Goal: Task Accomplishment & Management: Complete application form

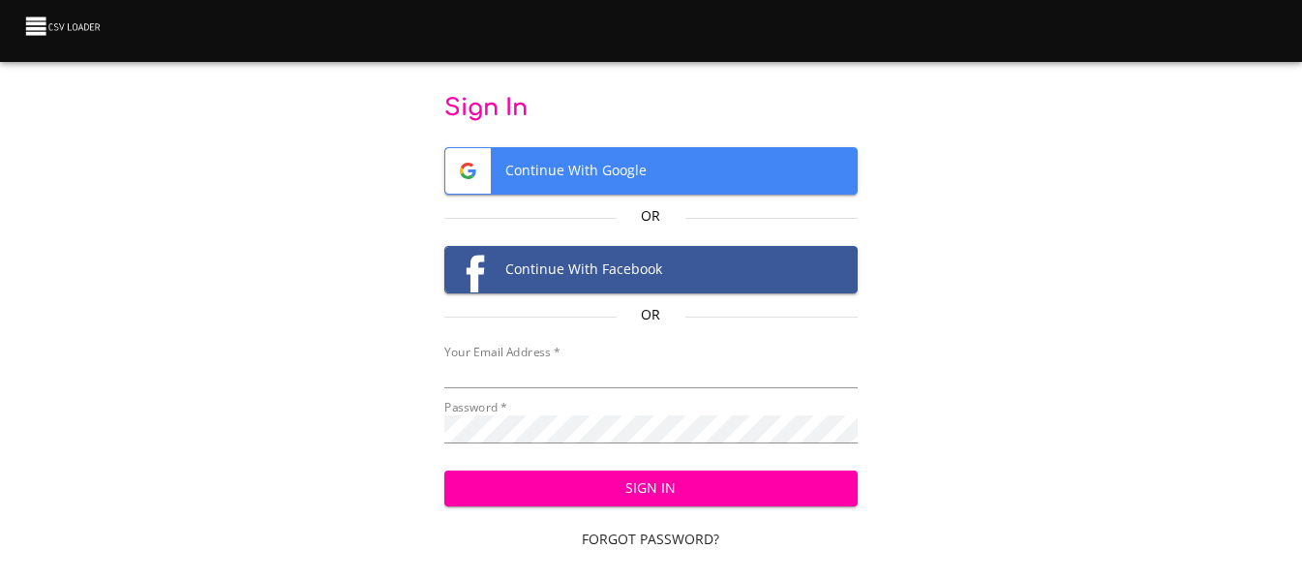
type input "[EMAIL_ADDRESS][DOMAIN_NAME]"
click at [693, 475] on button "Sign In" at bounding box center [650, 489] width 413 height 36
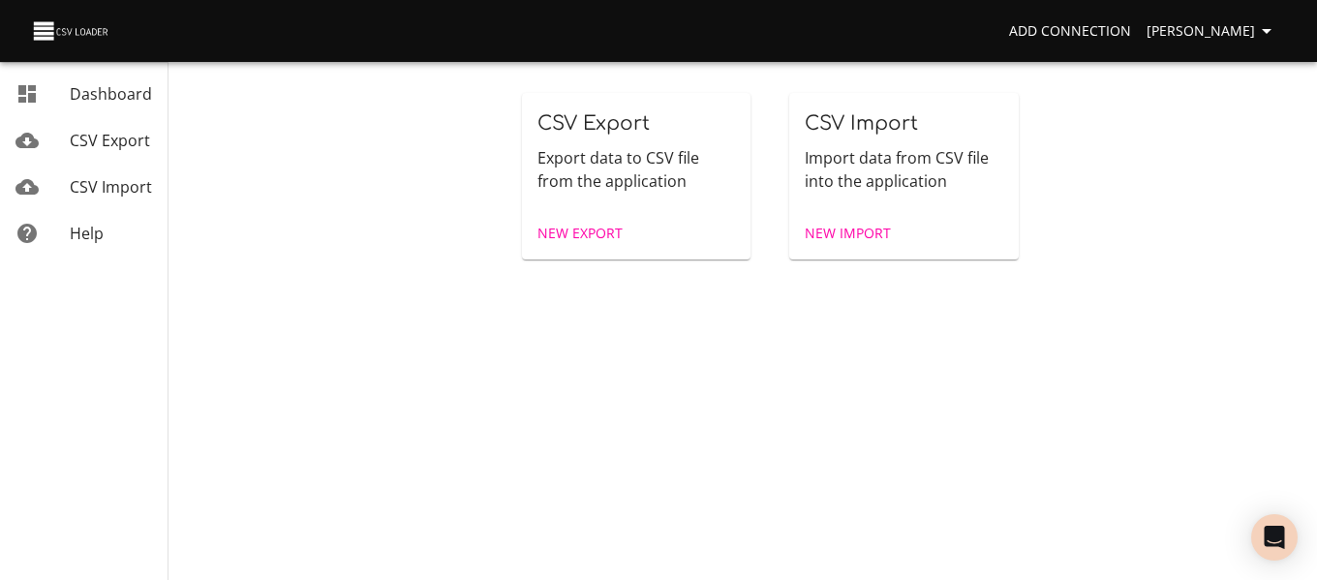
click at [849, 241] on span "New Import" at bounding box center [848, 234] width 86 height 24
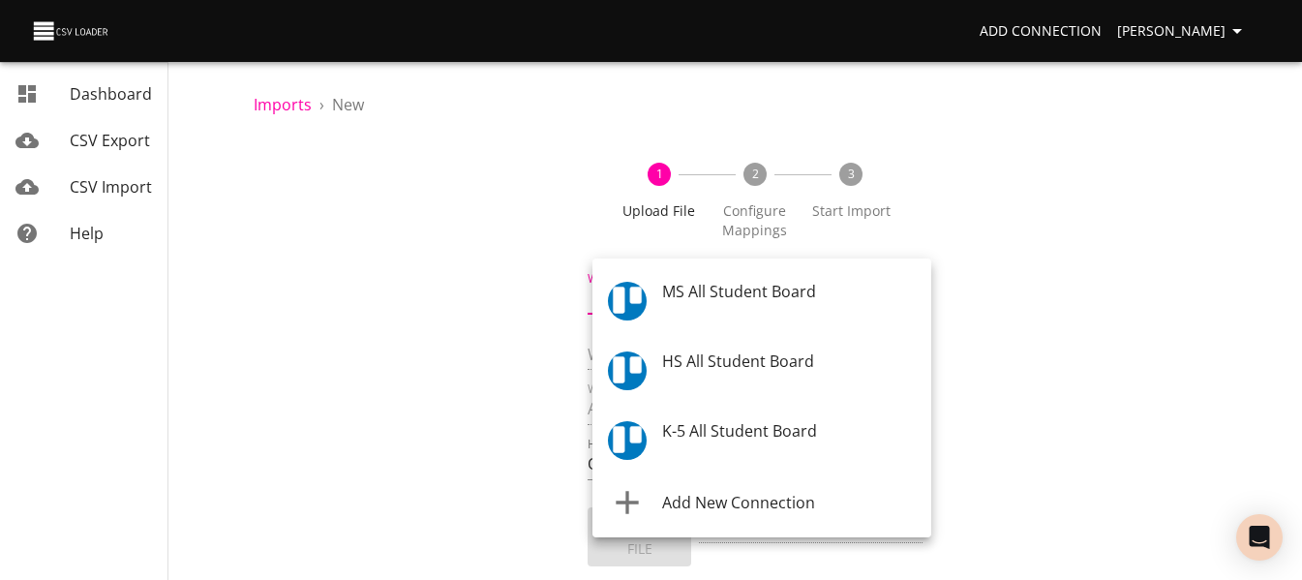
click at [777, 315] on body "Add Connection [PERSON_NAME] Dashboard CSV Export CSV Import Help Imports › New…" at bounding box center [651, 290] width 1302 height 580
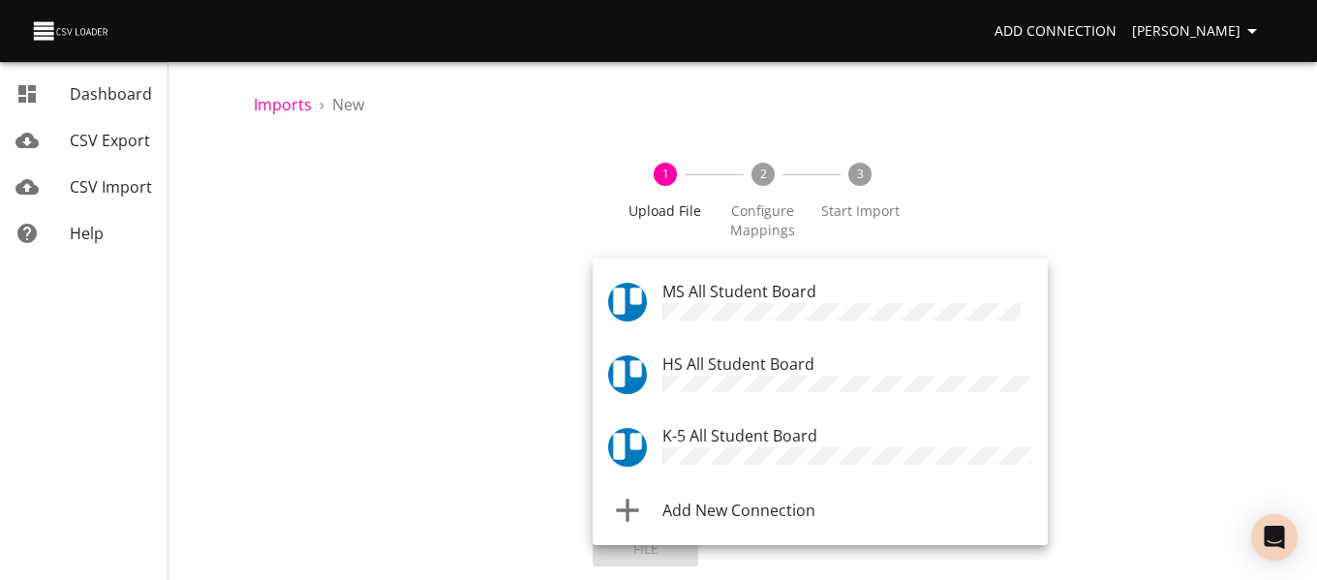
click at [763, 431] on span "K-5 All Student Board" at bounding box center [739, 435] width 155 height 21
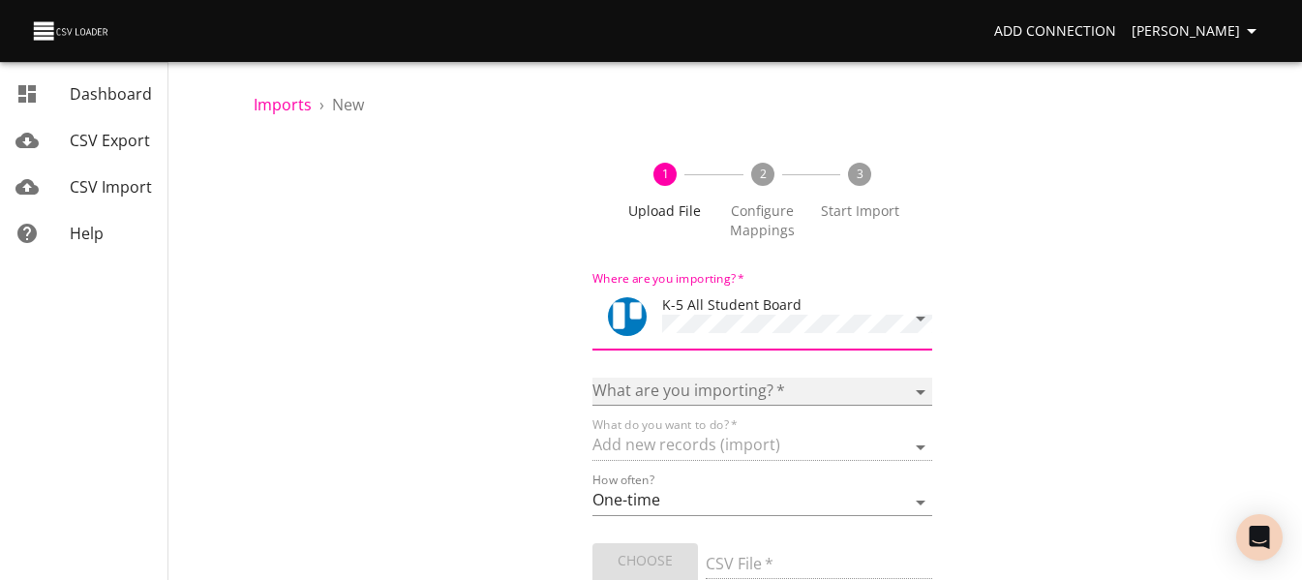
click at [750, 381] on select "Boards Cards Checkitems Checklists" at bounding box center [762, 392] width 339 height 28
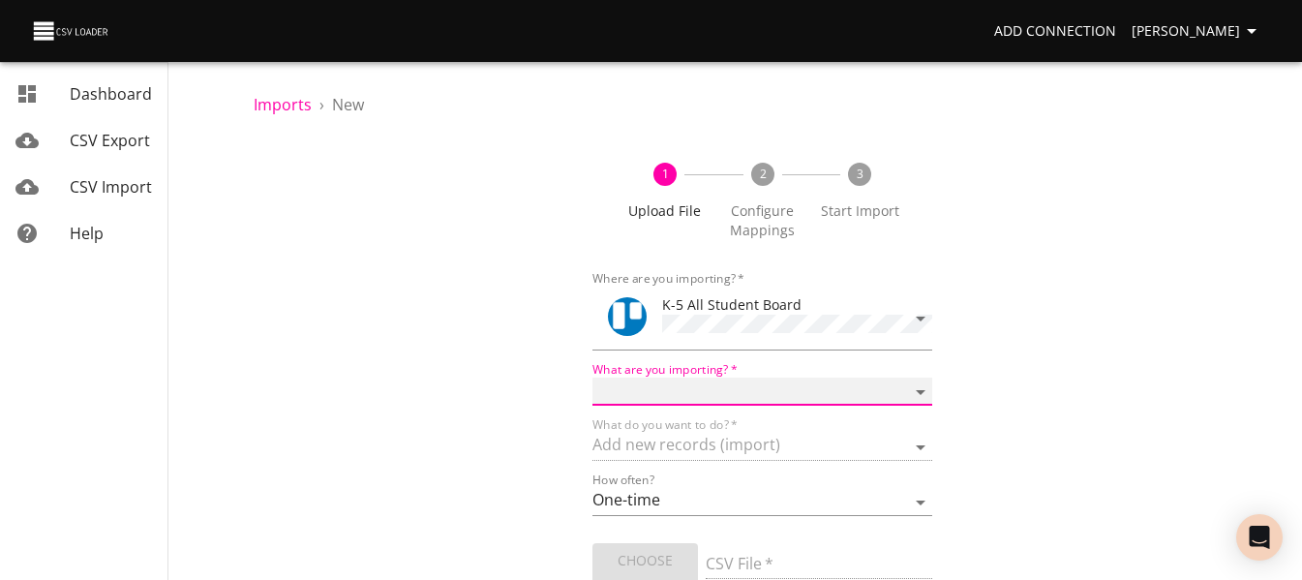
select select "cards"
click at [593, 378] on select "Boards Cards Checkitems Checklists" at bounding box center [762, 392] width 339 height 28
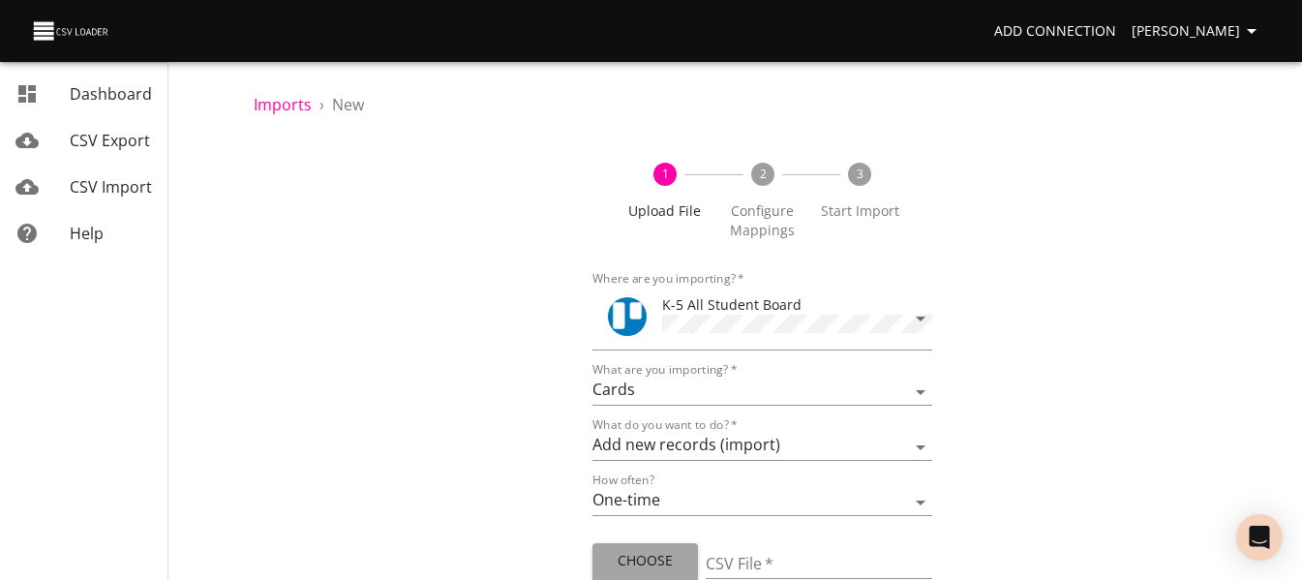
click at [650, 549] on span "Choose File" at bounding box center [645, 572] width 75 height 47
type input "ES 09052025.csv"
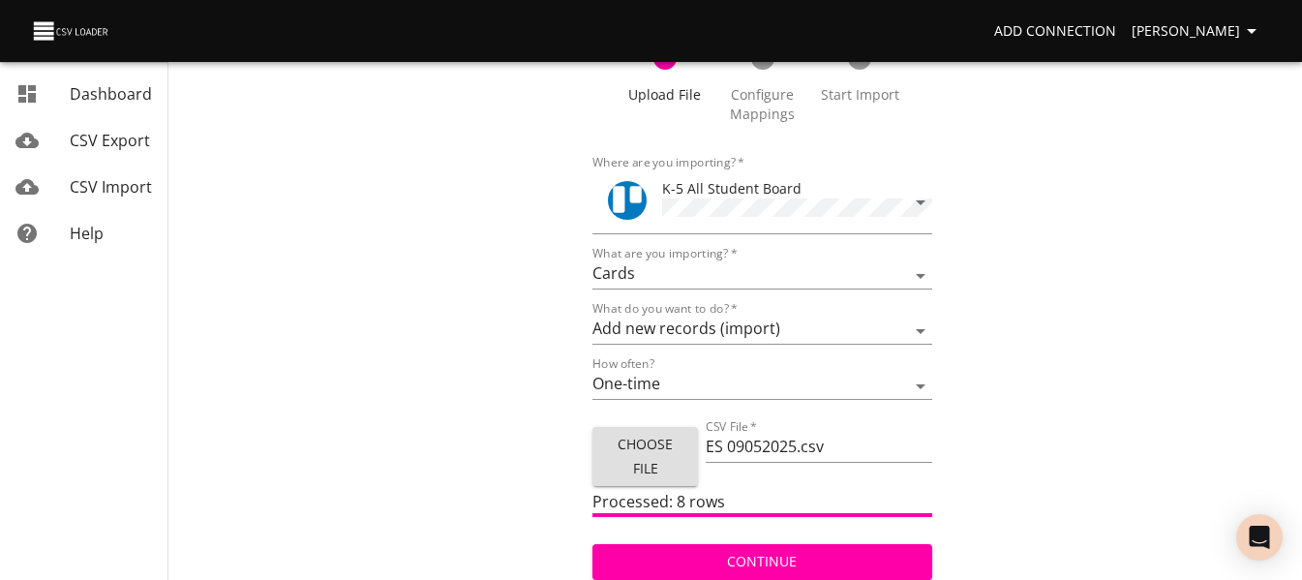
click at [873, 550] on span "Continue" at bounding box center [762, 562] width 308 height 24
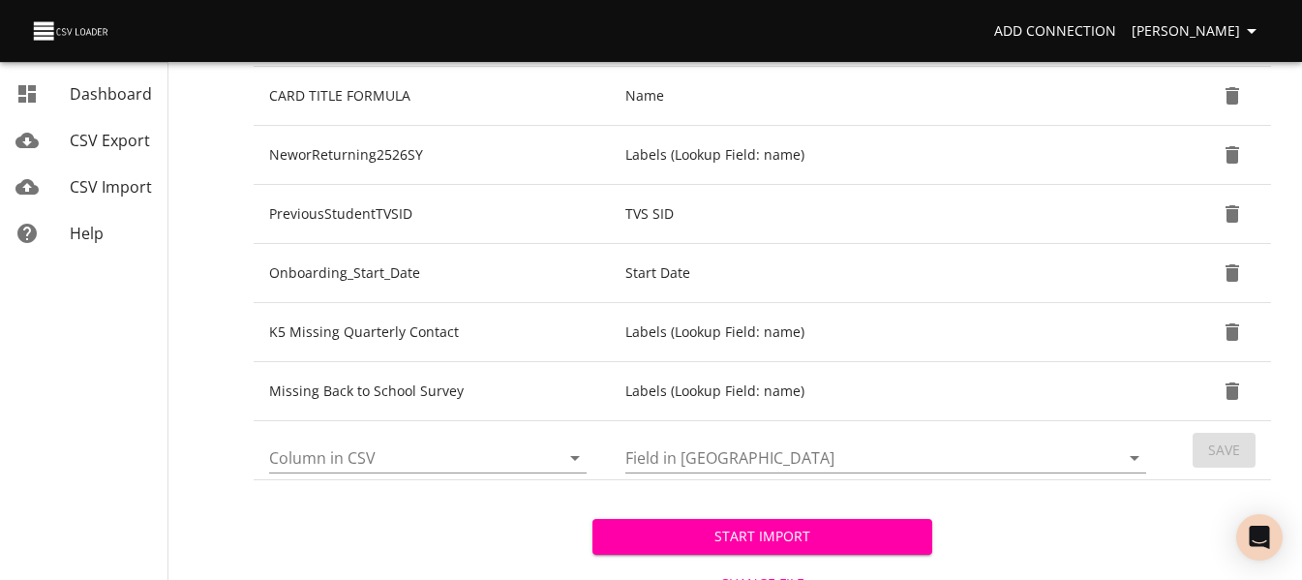
scroll to position [821, 0]
click at [581, 463] on icon "Open" at bounding box center [575, 456] width 23 height 23
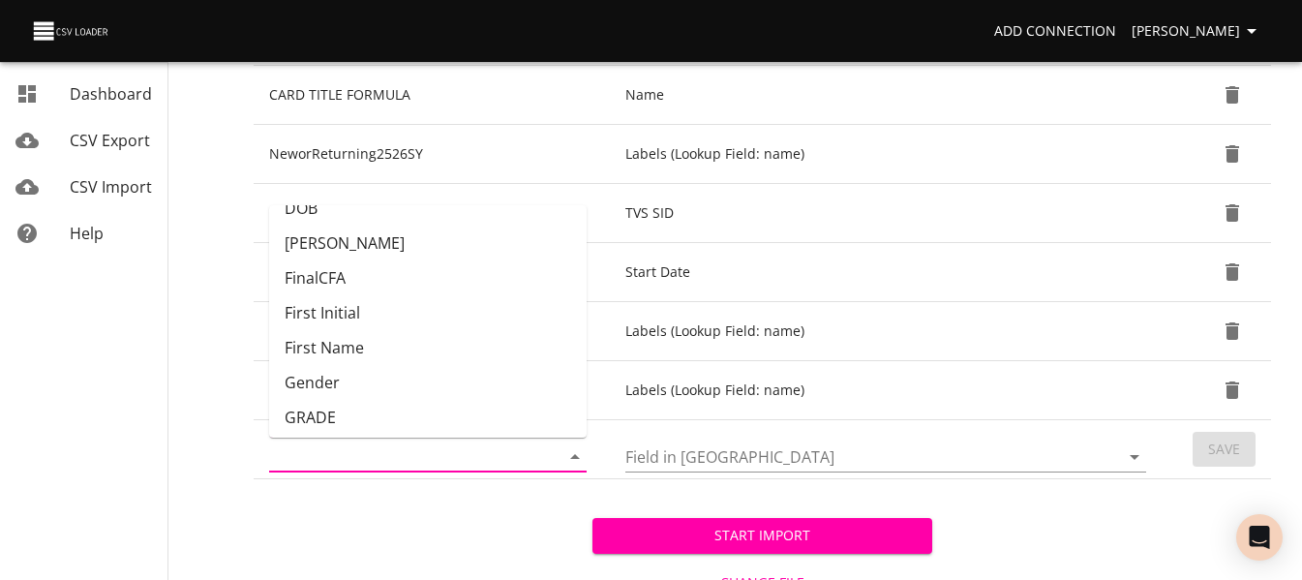
scroll to position [174, 0]
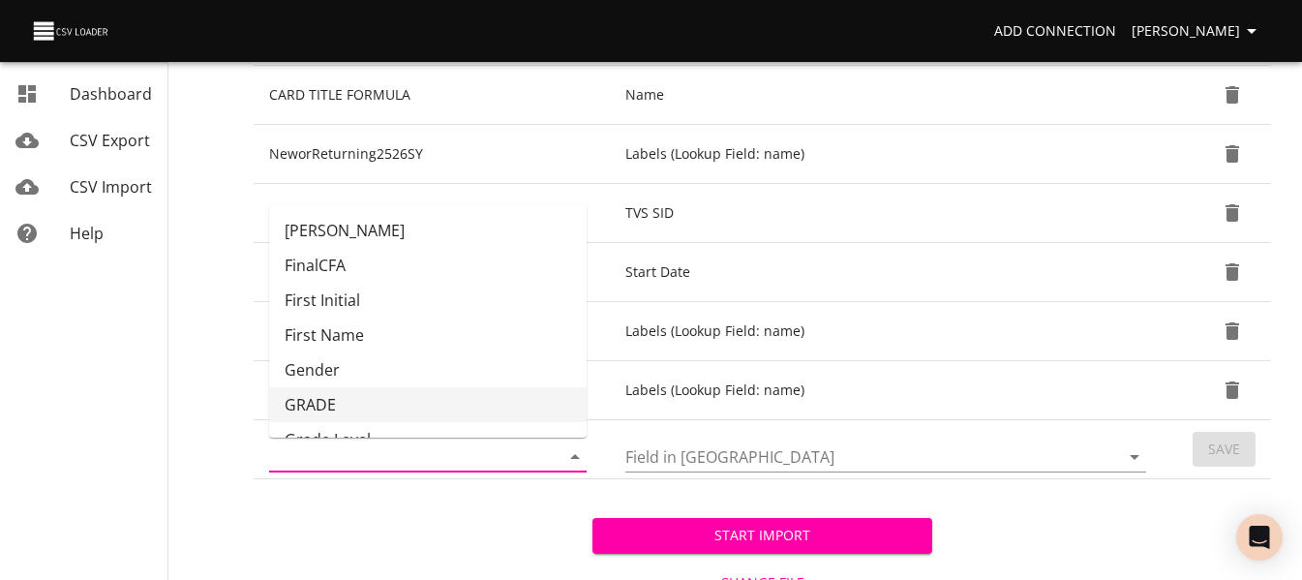
click at [500, 390] on li "GRADE" at bounding box center [428, 404] width 318 height 35
type input "GRADE"
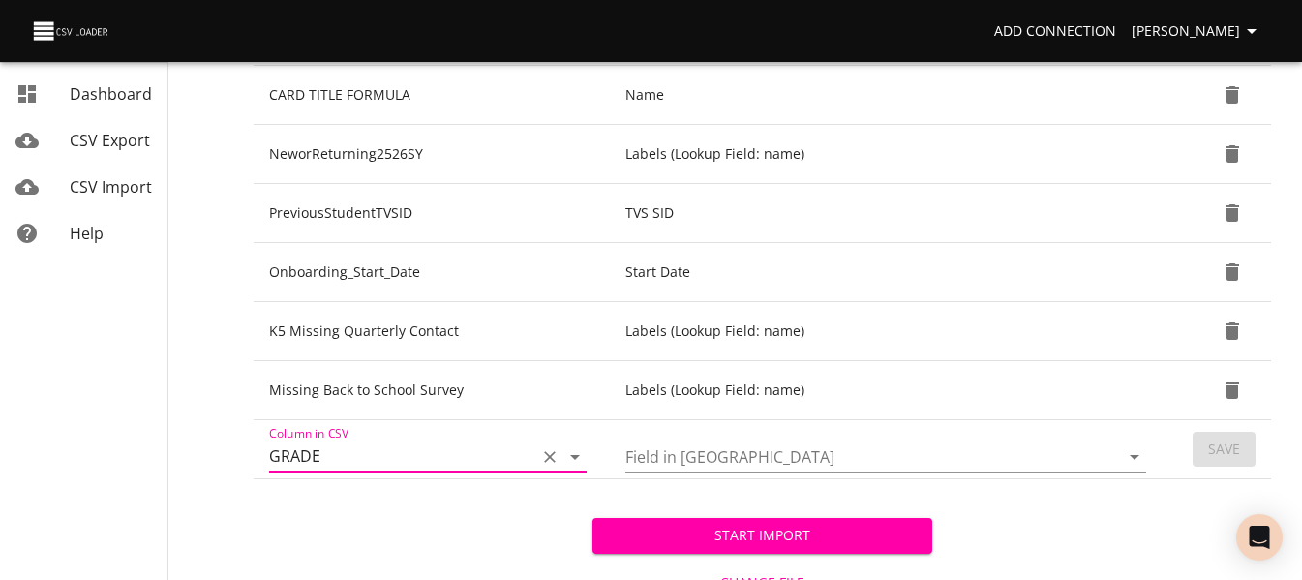
click at [909, 458] on input "Field in [GEOGRAPHIC_DATA]" at bounding box center [856, 457] width 461 height 30
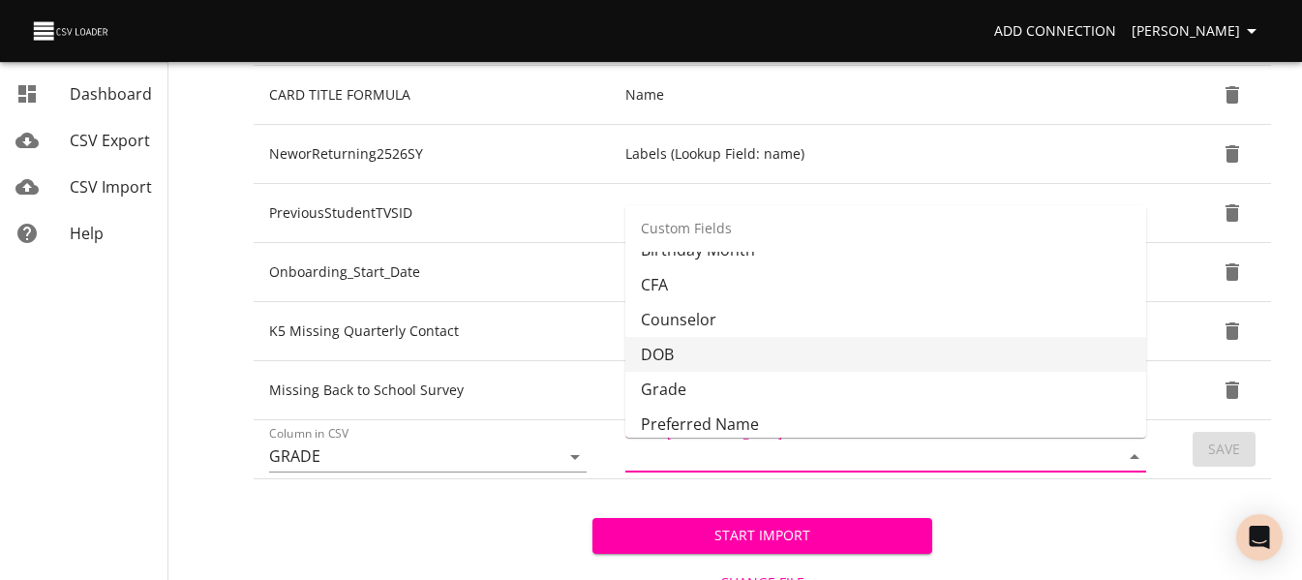
scroll to position [470, 0]
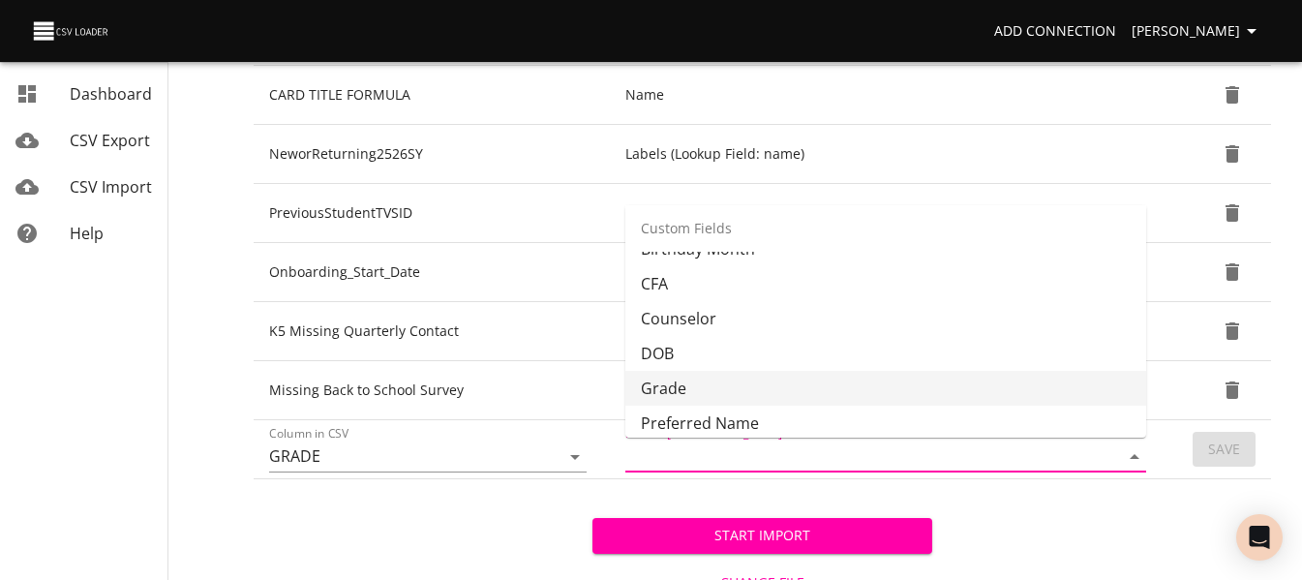
click at [897, 375] on li "Grade" at bounding box center [886, 388] width 521 height 35
type input "Grade"
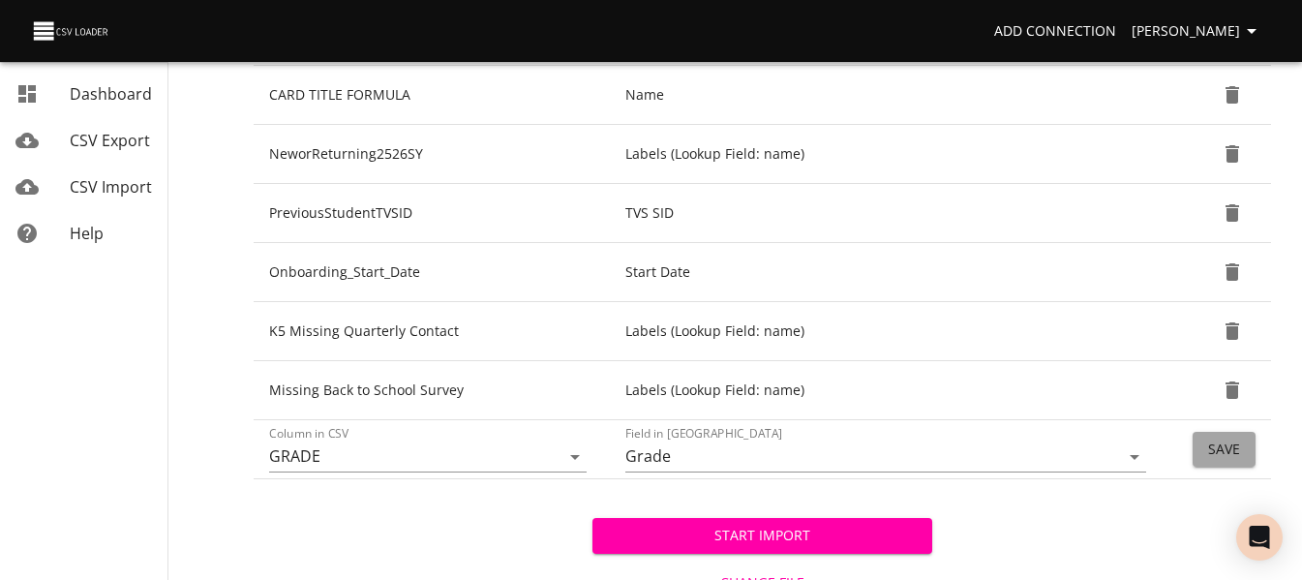
click at [1205, 445] on button "Save" at bounding box center [1224, 450] width 63 height 36
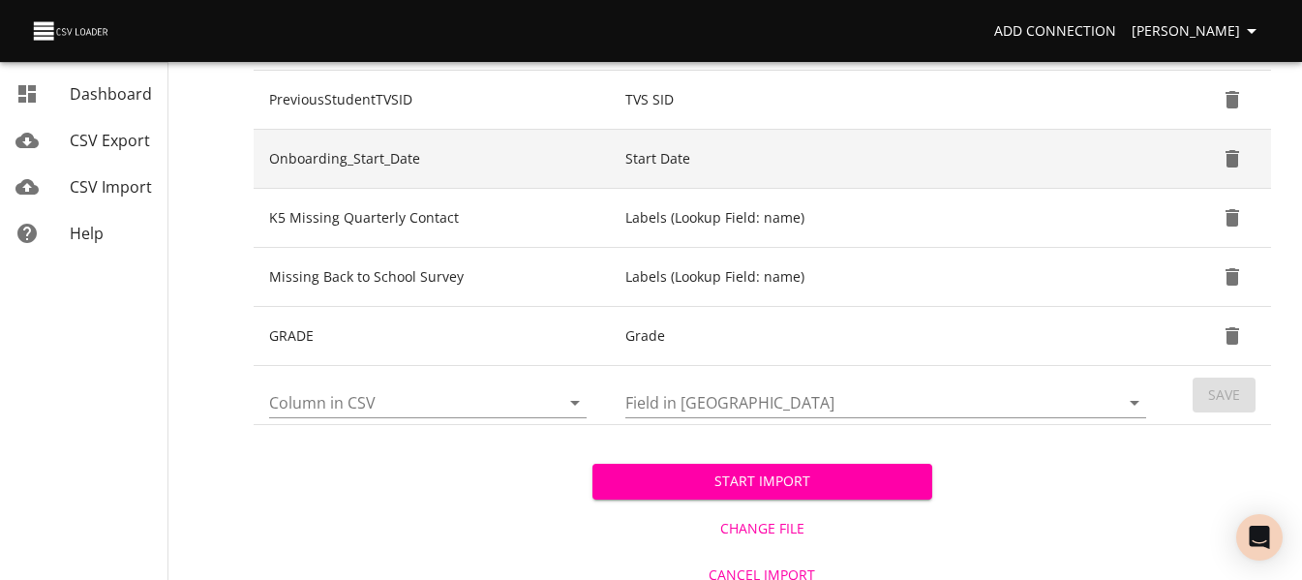
scroll to position [952, 0]
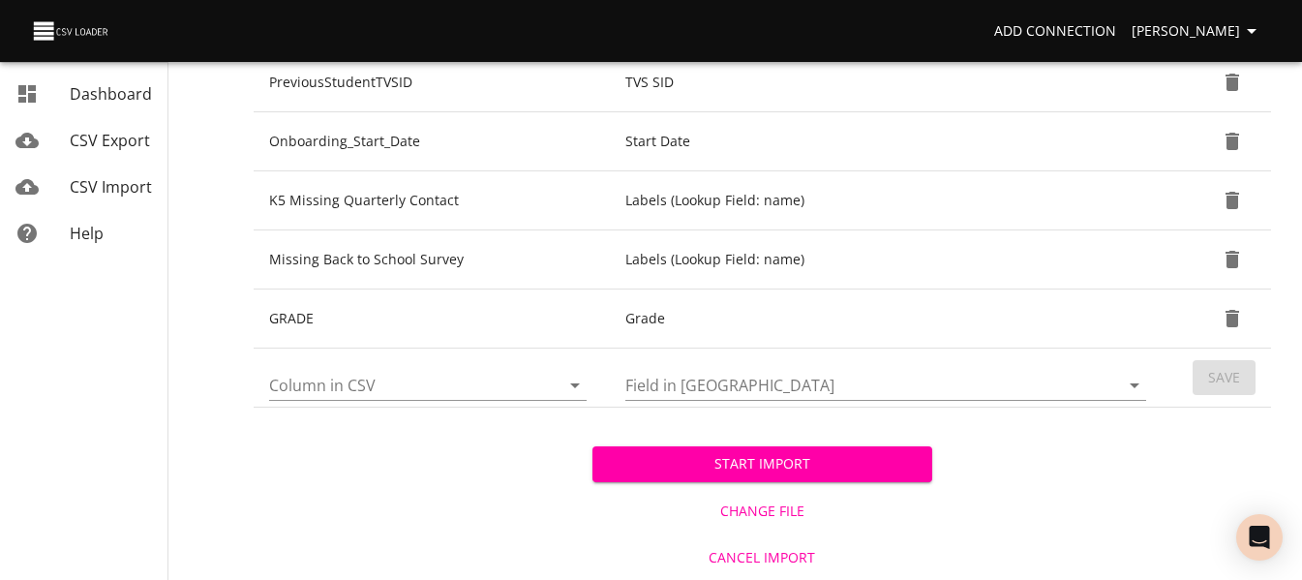
click at [917, 469] on button "Start Import" at bounding box center [762, 464] width 339 height 36
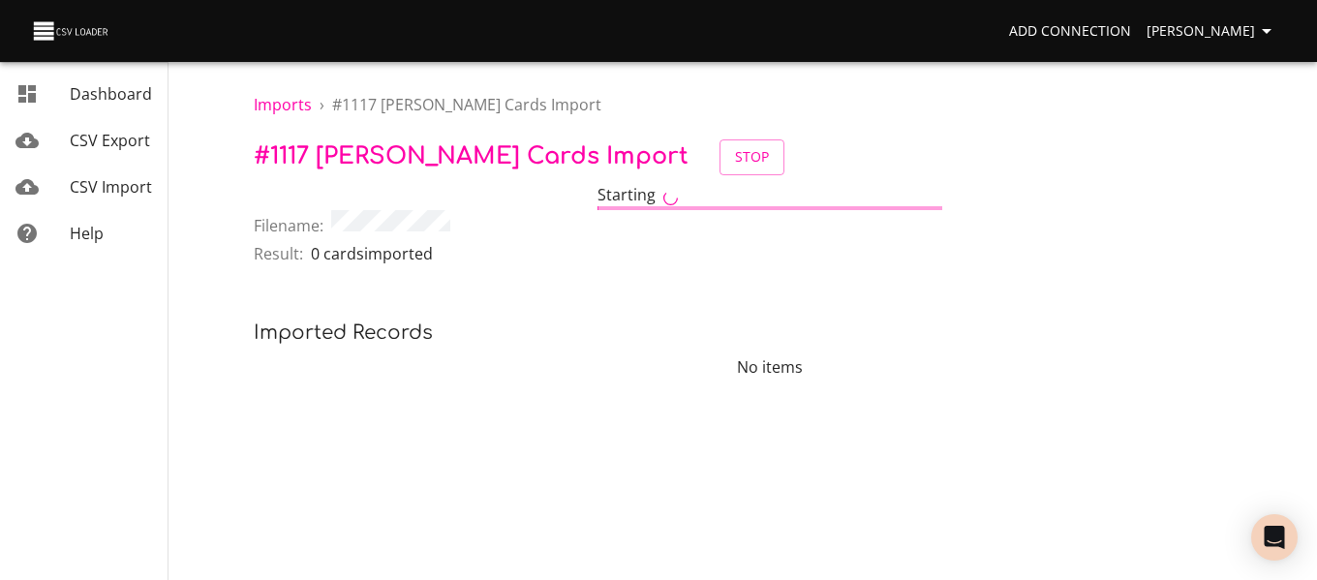
click at [127, 195] on span "CSV Import" at bounding box center [111, 186] width 82 height 21
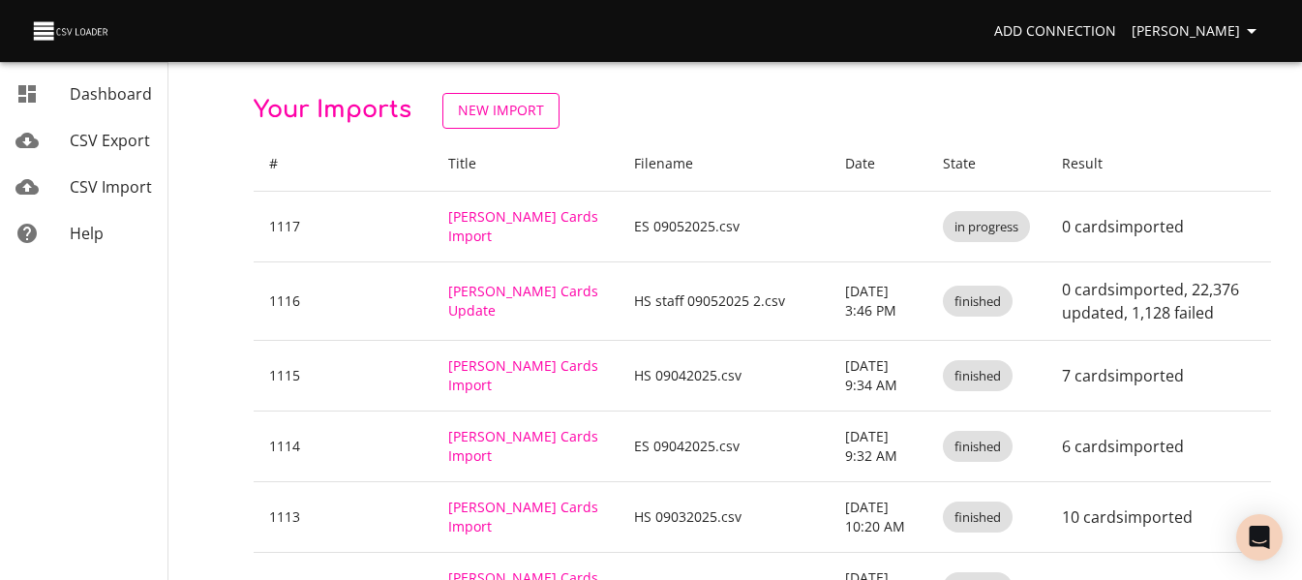
click at [523, 108] on span "New Import" at bounding box center [501, 111] width 86 height 24
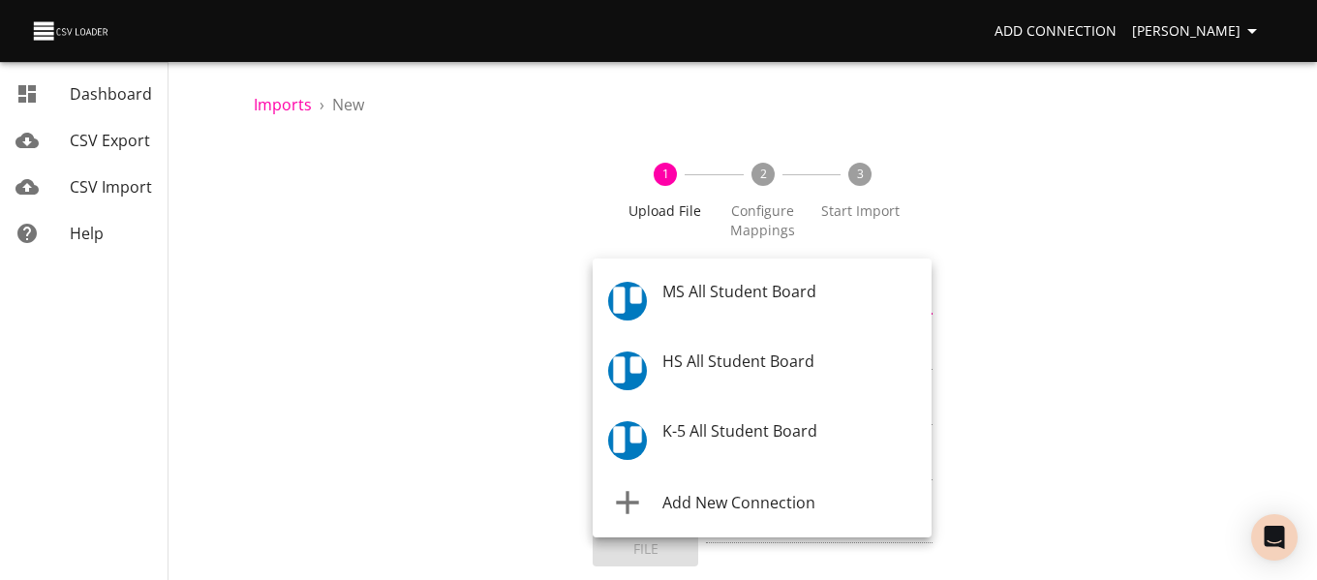
click at [650, 303] on body "Add Connection [PERSON_NAME] Dashboard CSV Export CSV Import Help Imports › New…" at bounding box center [658, 290] width 1317 height 580
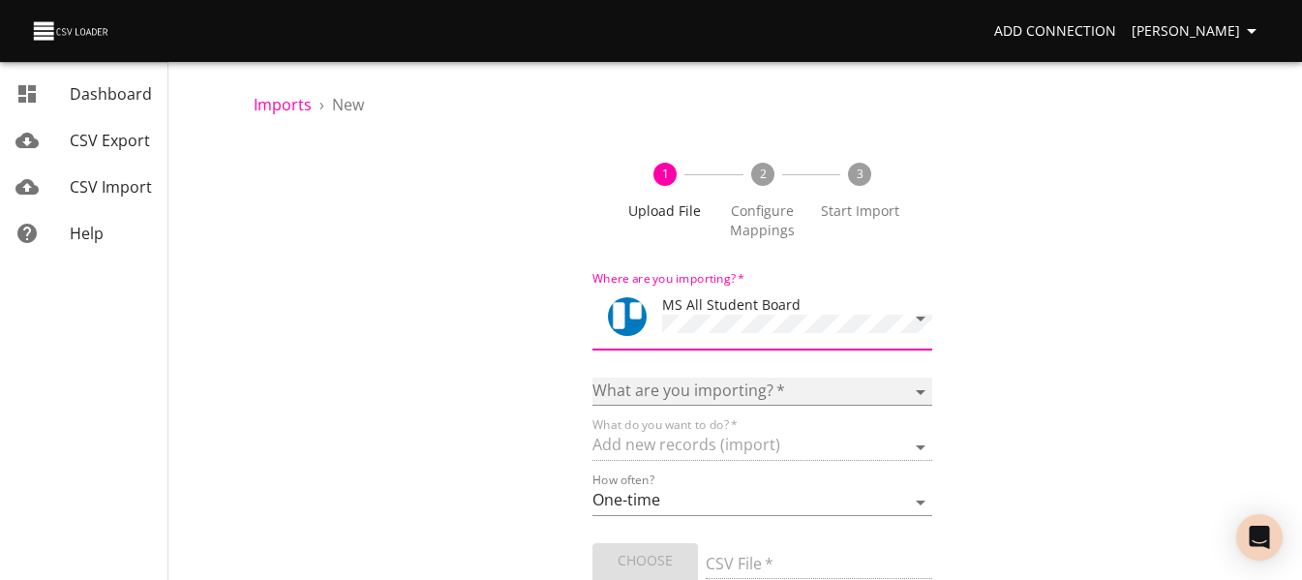
click at [695, 382] on select "Boards Cards Checkitems Checklists" at bounding box center [762, 392] width 339 height 28
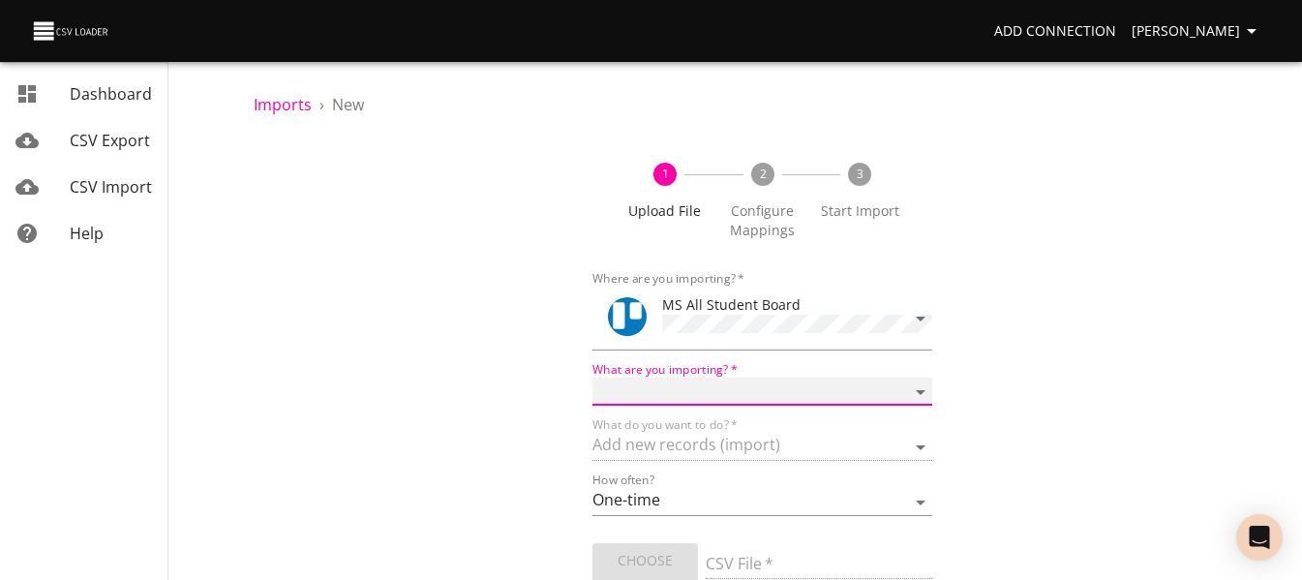
select select "cards"
click at [593, 378] on select "Boards Cards Checkitems Checklists" at bounding box center [762, 392] width 339 height 28
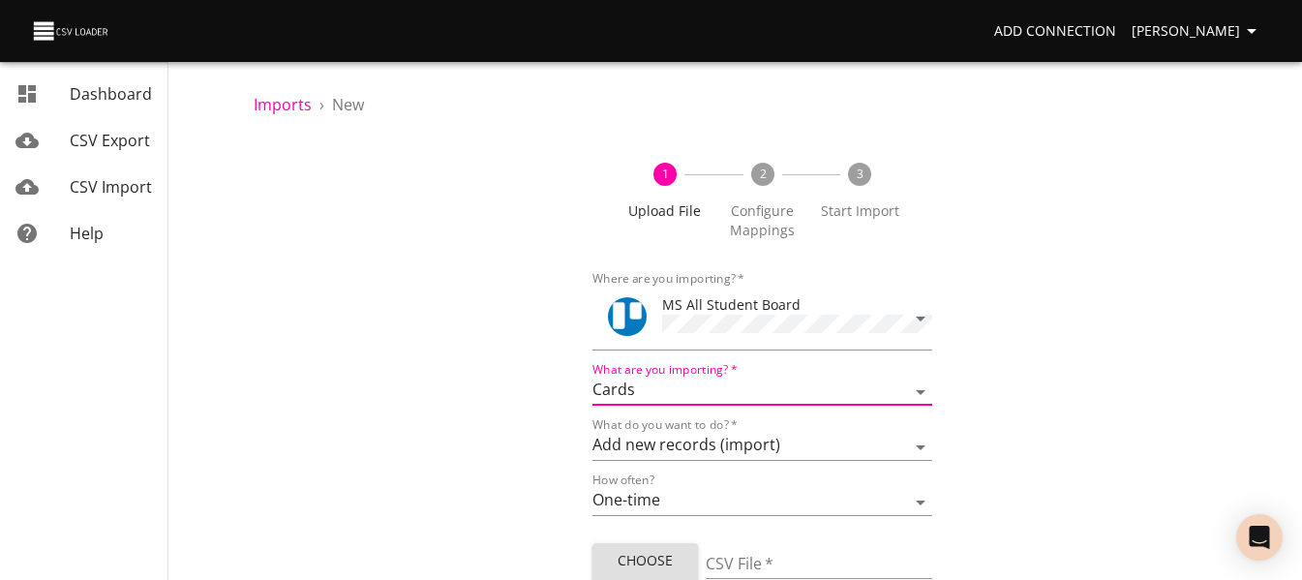
click at [648, 556] on span "Choose File" at bounding box center [645, 572] width 75 height 47
type input "MS 09052025.csv"
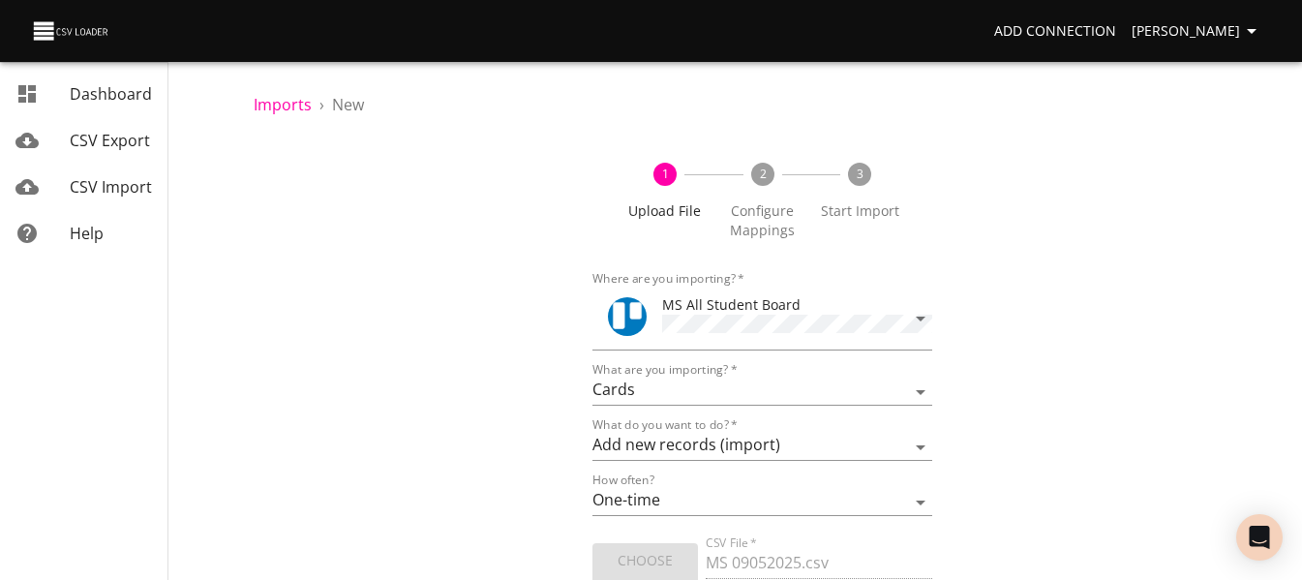
scroll to position [116, 0]
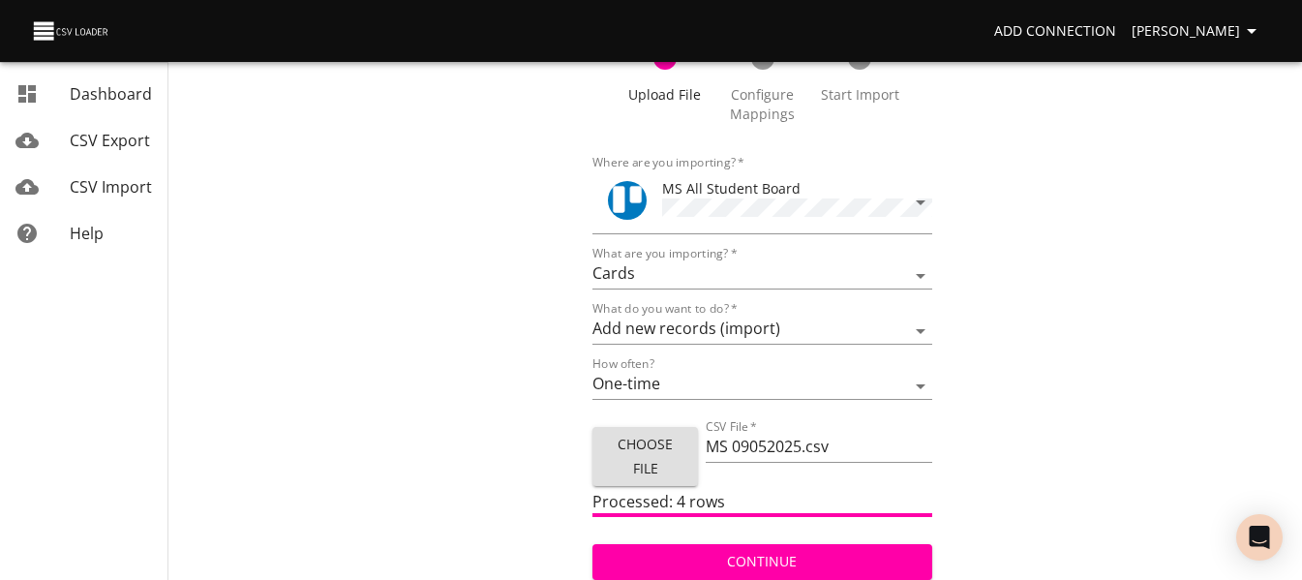
click at [809, 561] on span "Continue" at bounding box center [762, 562] width 308 height 24
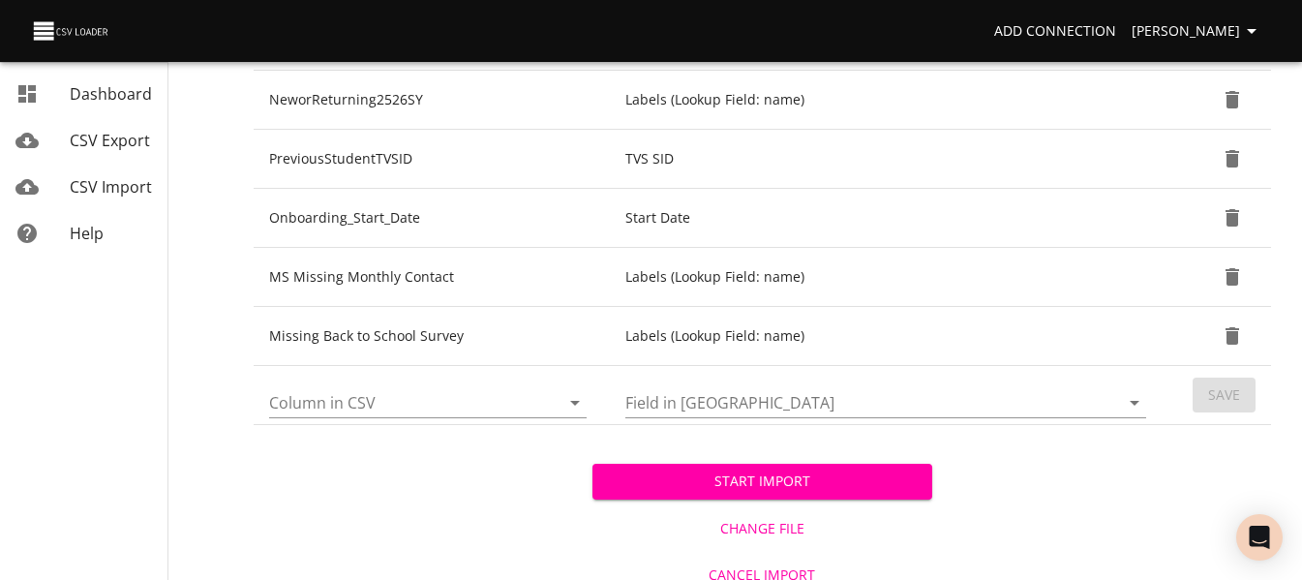
scroll to position [876, 0]
click at [577, 409] on icon "Open" at bounding box center [575, 401] width 23 height 23
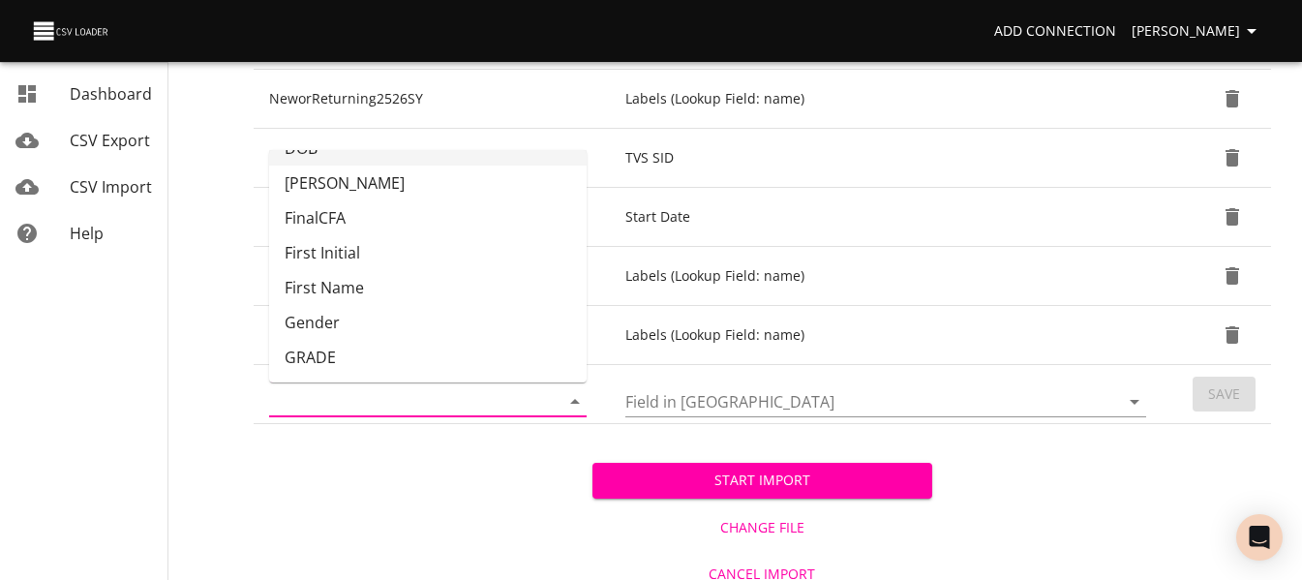
scroll to position [168, 0]
click at [476, 346] on li "GRADE" at bounding box center [428, 356] width 318 height 35
type input "GRADE"
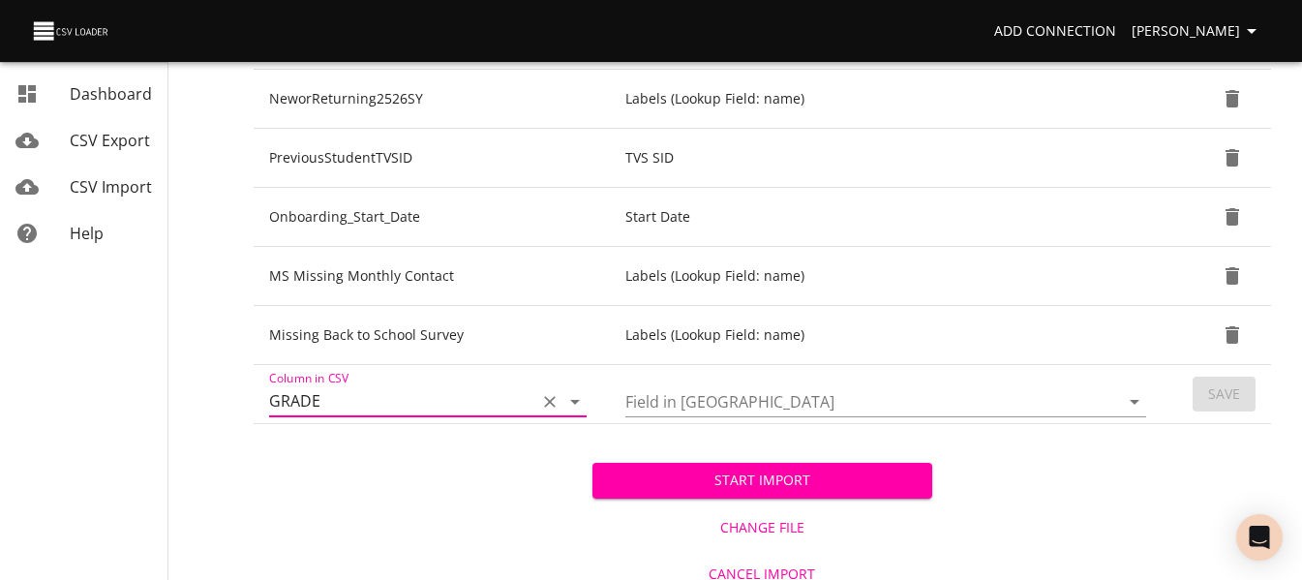
click at [679, 400] on input "Field in [GEOGRAPHIC_DATA]" at bounding box center [856, 401] width 461 height 30
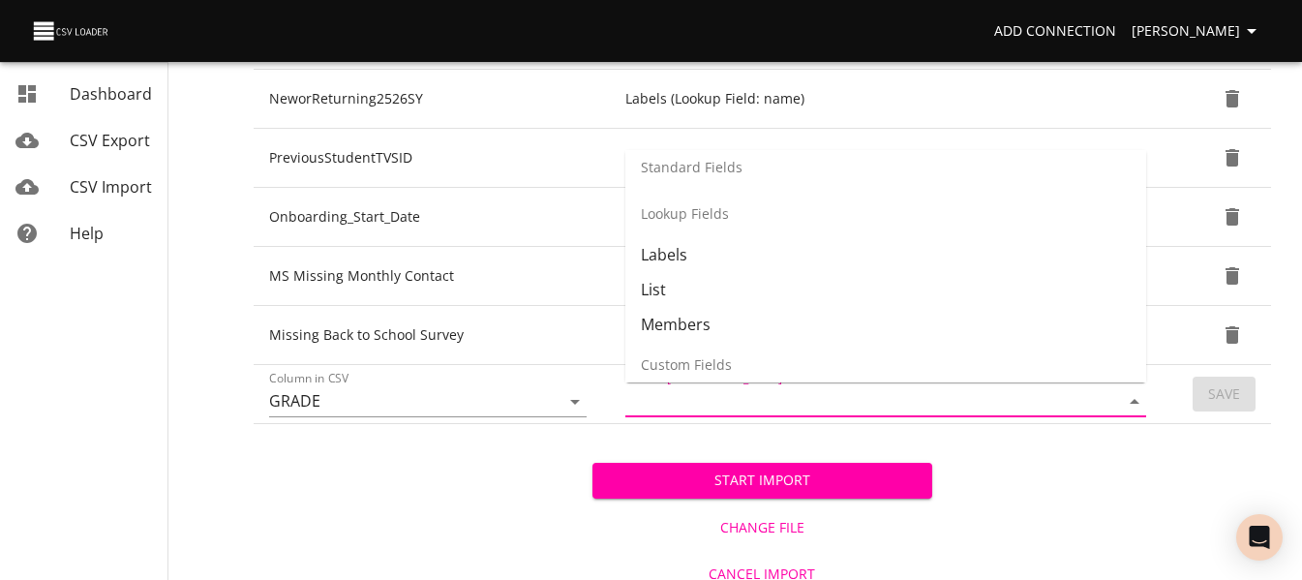
scroll to position [259, 0]
click at [782, 284] on li "List" at bounding box center [886, 288] width 521 height 35
type input "List"
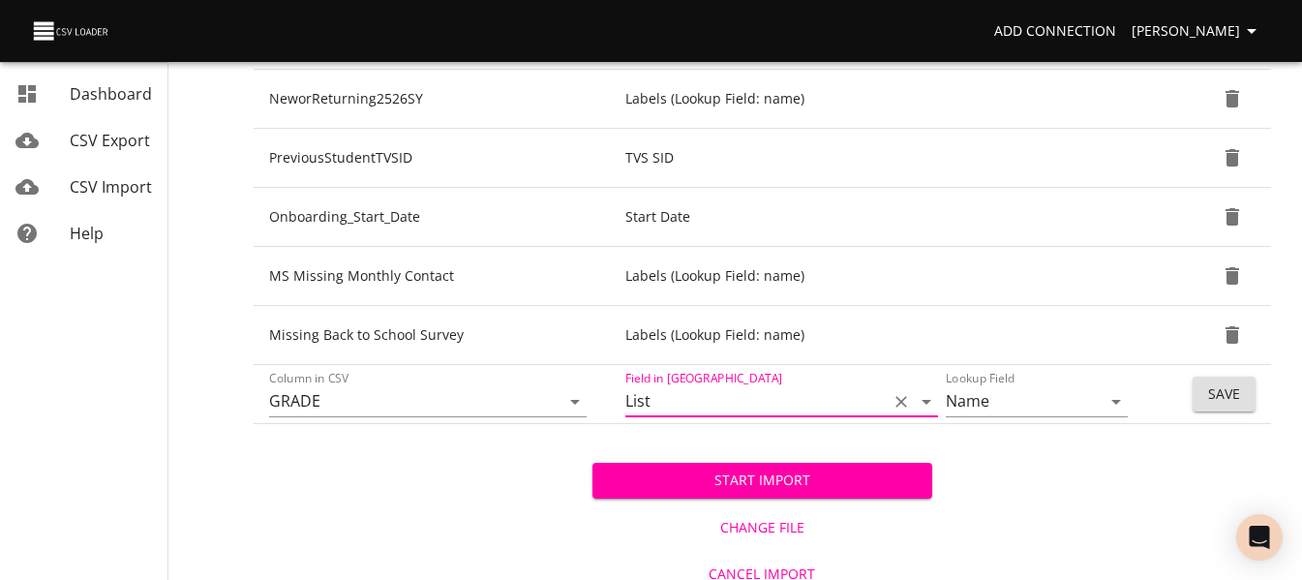
click at [1218, 402] on span "Save" at bounding box center [1224, 394] width 32 height 24
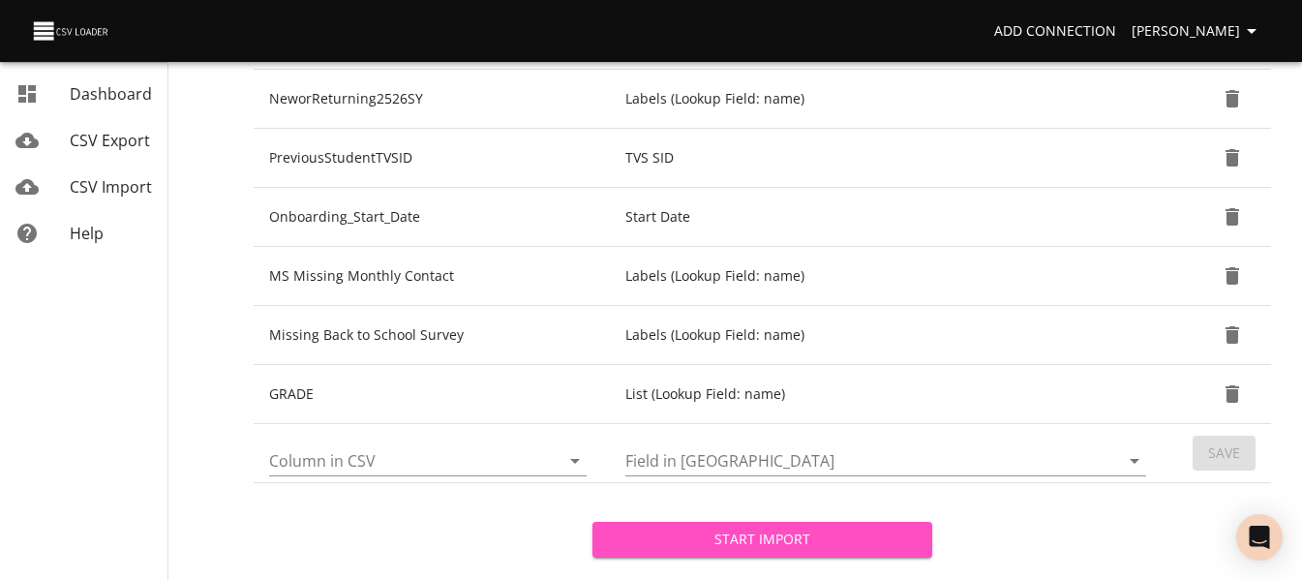
click at [648, 535] on span "Start Import" at bounding box center [762, 540] width 308 height 24
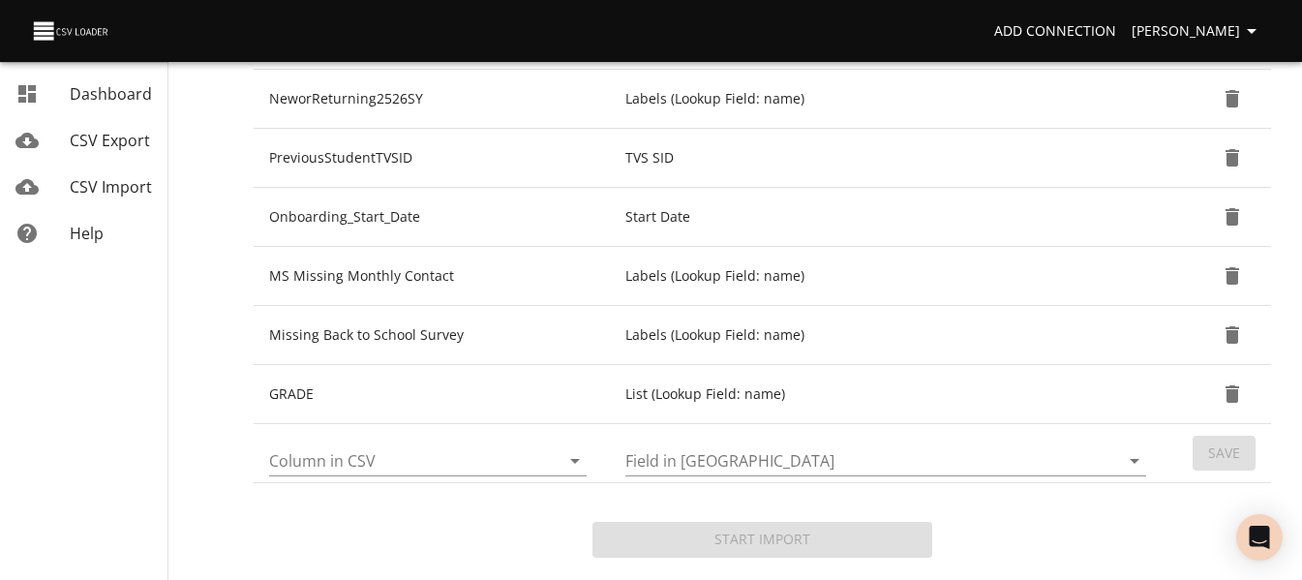
click at [117, 192] on span "CSV Import" at bounding box center [111, 186] width 82 height 21
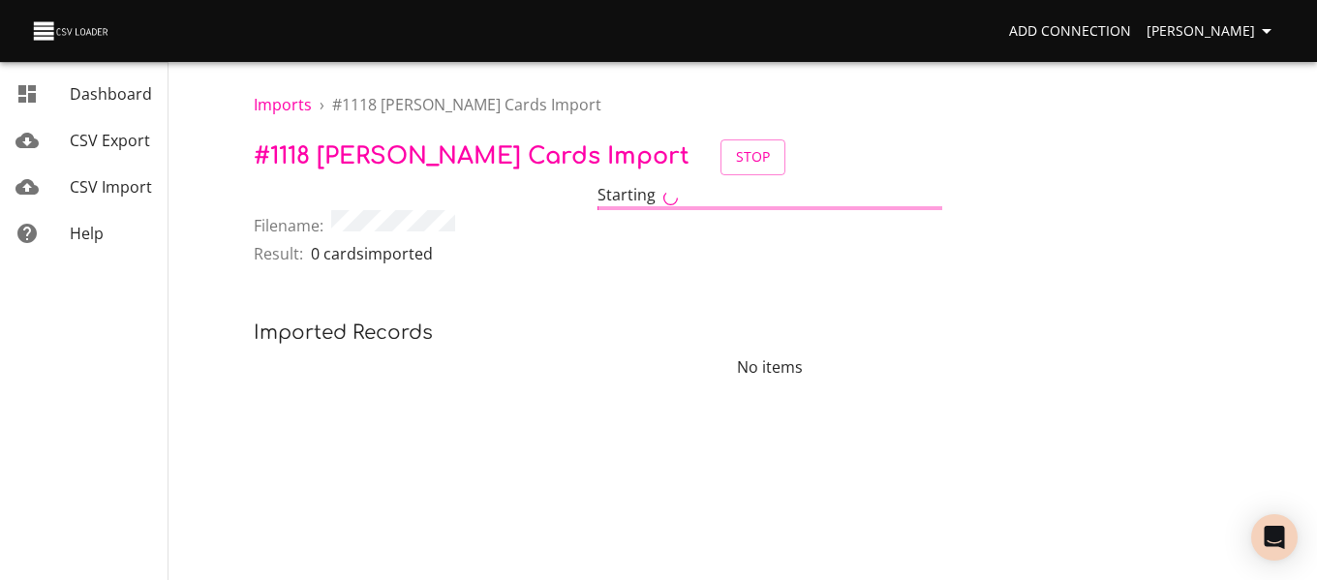
click at [95, 171] on link "CSV Import" at bounding box center [84, 187] width 168 height 46
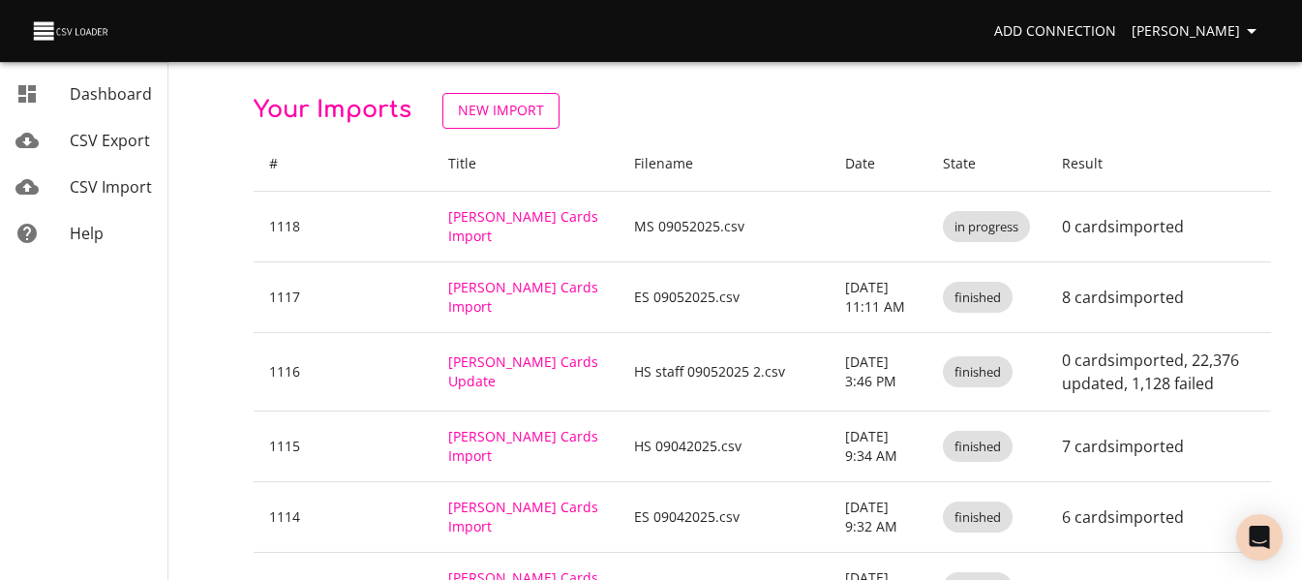
click at [490, 116] on span "New Import" at bounding box center [501, 111] width 86 height 24
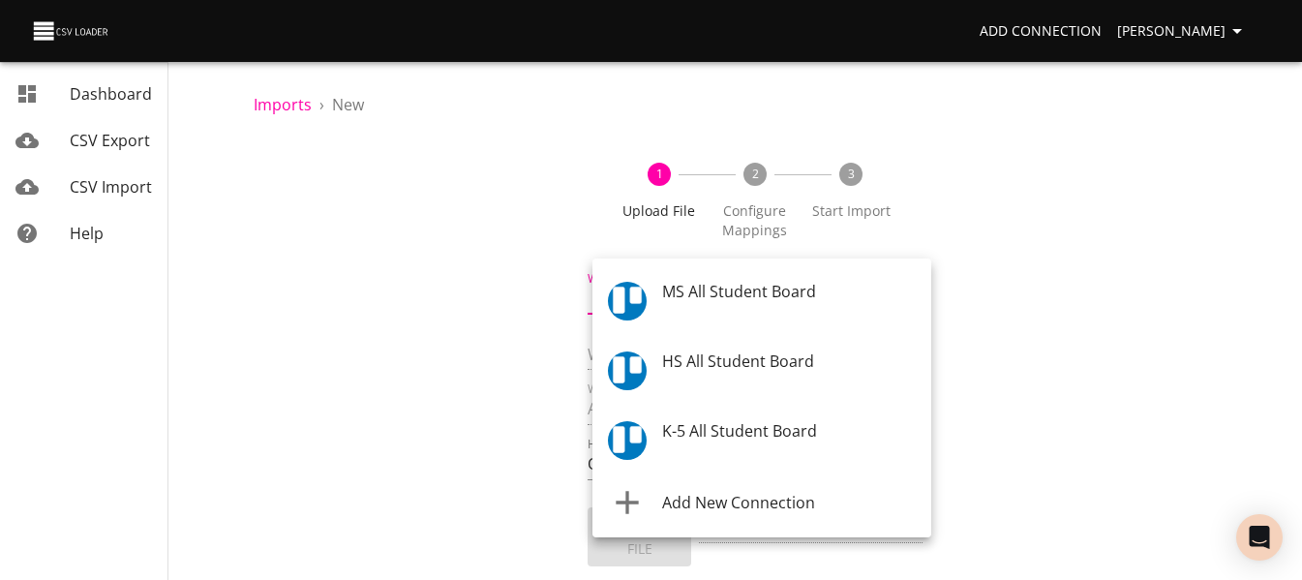
click at [639, 296] on body "Add Connection [PERSON_NAME] Dashboard CSV Export CSV Import Help Imports › New…" at bounding box center [651, 290] width 1302 height 580
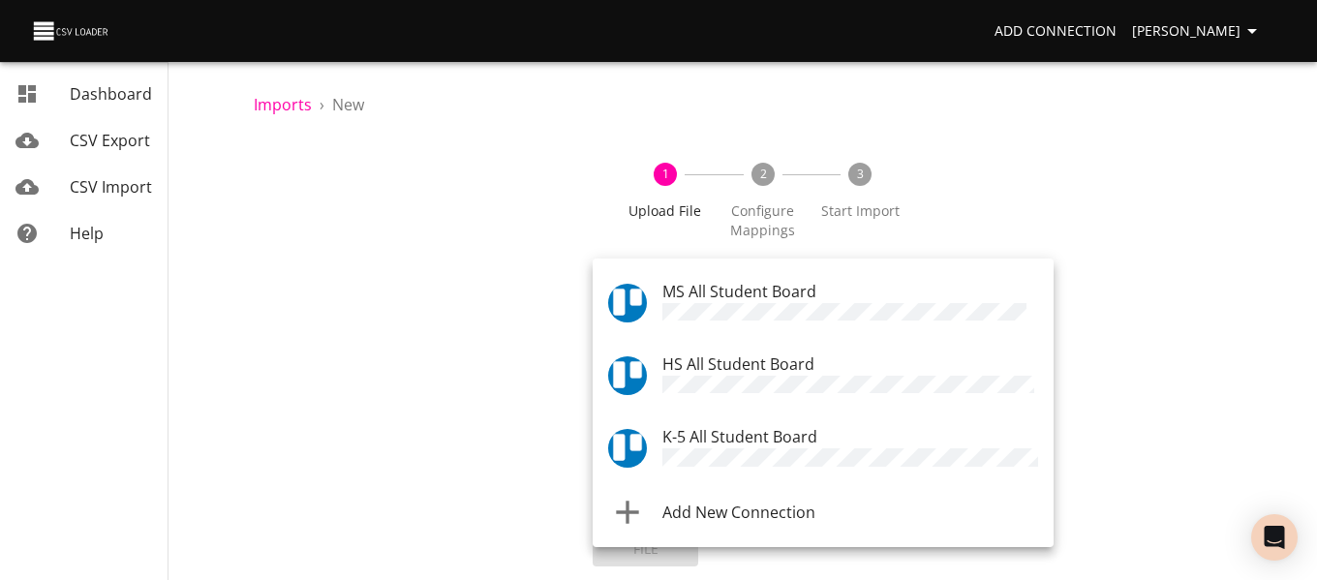
click at [687, 371] on span "HS All Student Board" at bounding box center [738, 363] width 152 height 21
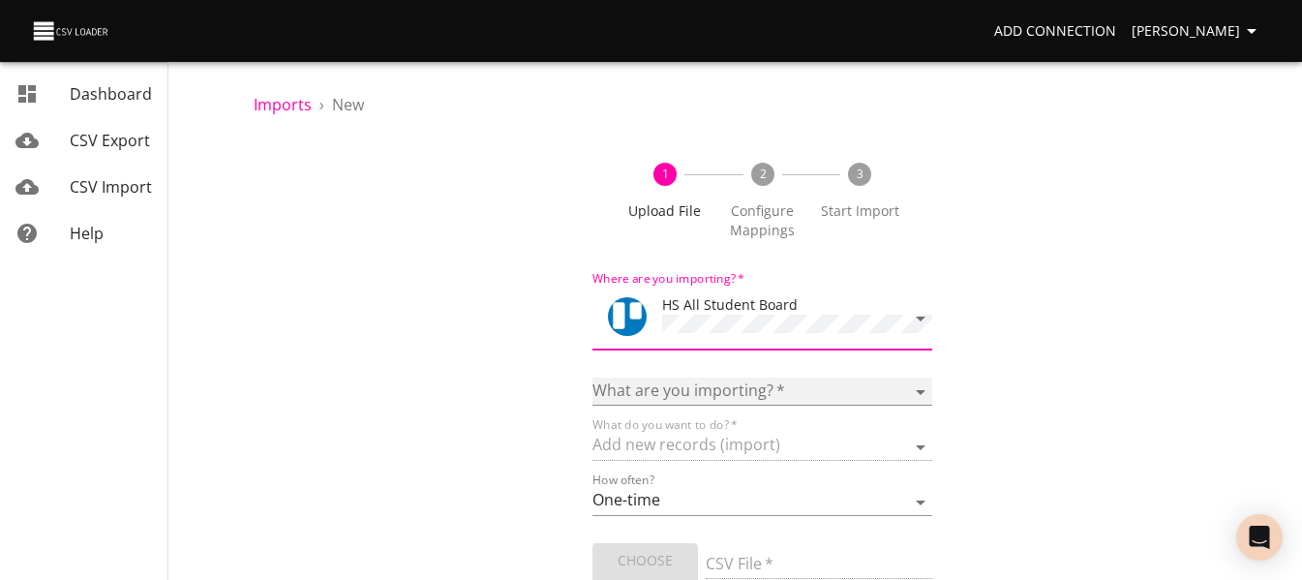
click at [667, 396] on select "Boards Cards Checkitems Checklists" at bounding box center [762, 392] width 339 height 28
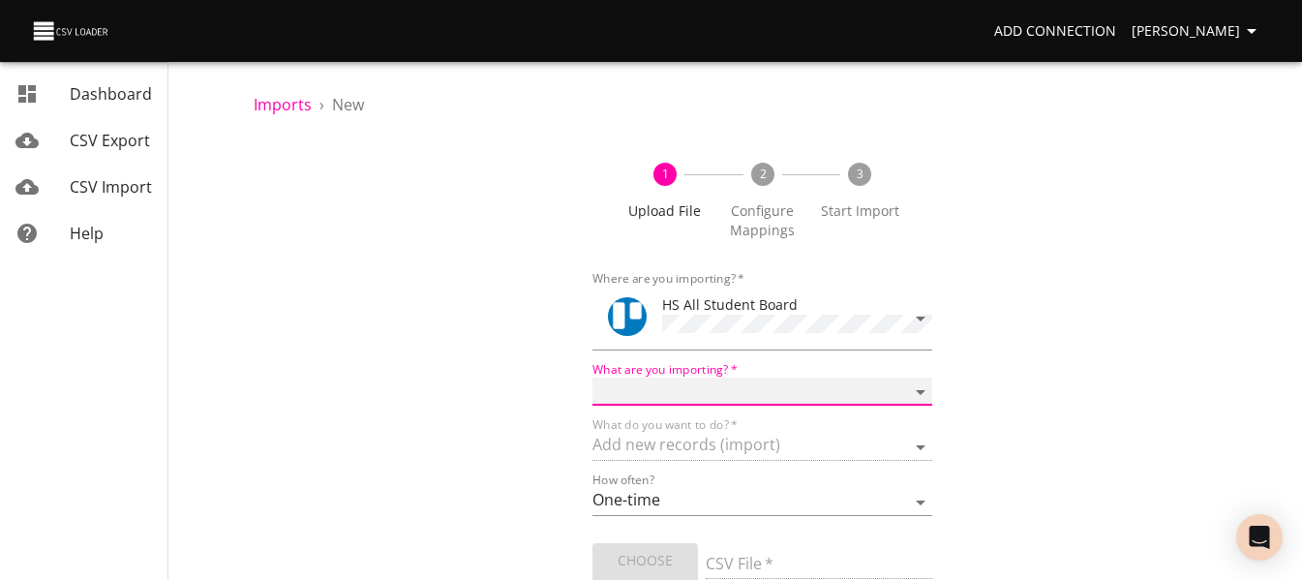
select select "cards"
click at [593, 378] on select "Boards Cards Checkitems Checklists" at bounding box center [762, 392] width 339 height 28
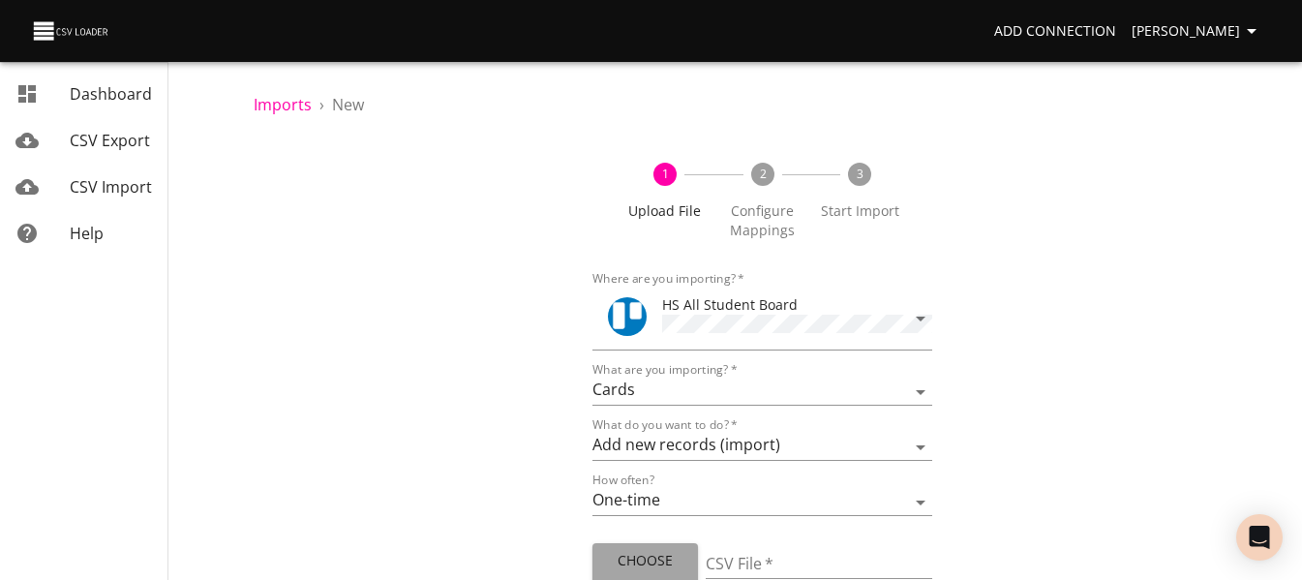
click at [641, 553] on span "Choose File" at bounding box center [645, 572] width 75 height 47
type input "HS 09052025.csv"
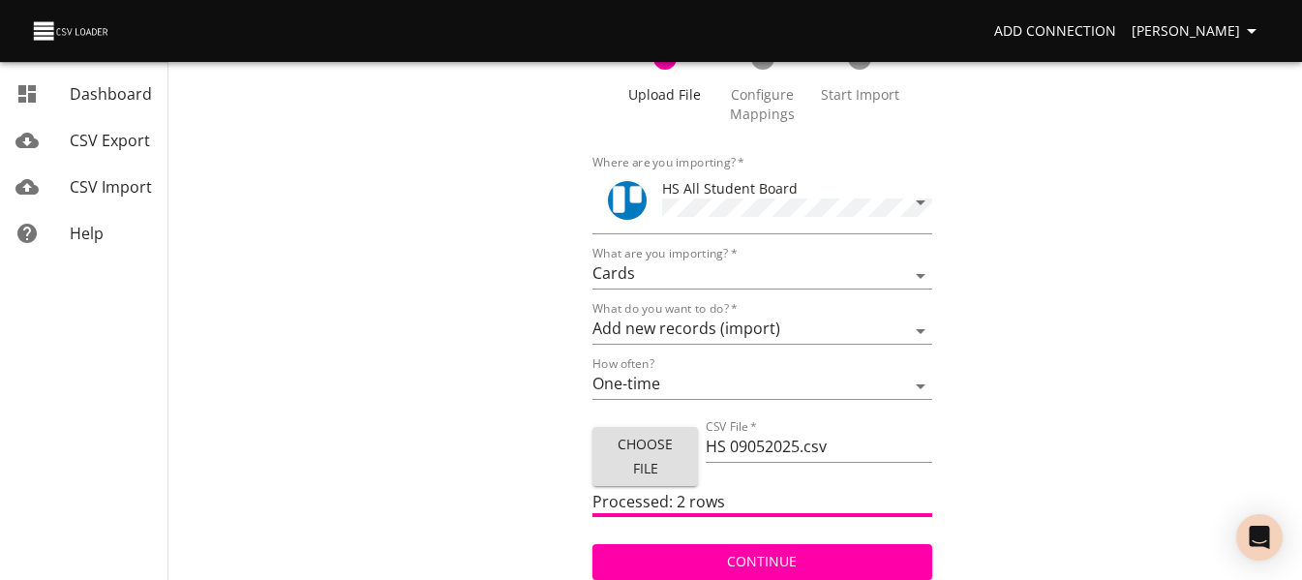
click at [773, 559] on span "Continue" at bounding box center [762, 562] width 308 height 24
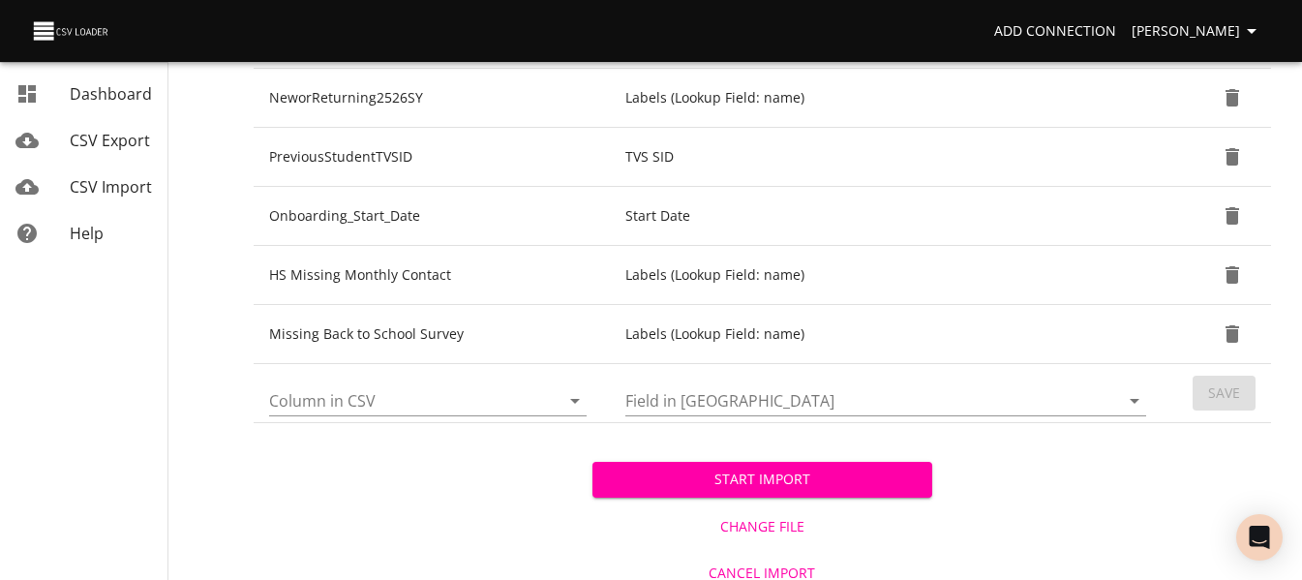
scroll to position [952, 0]
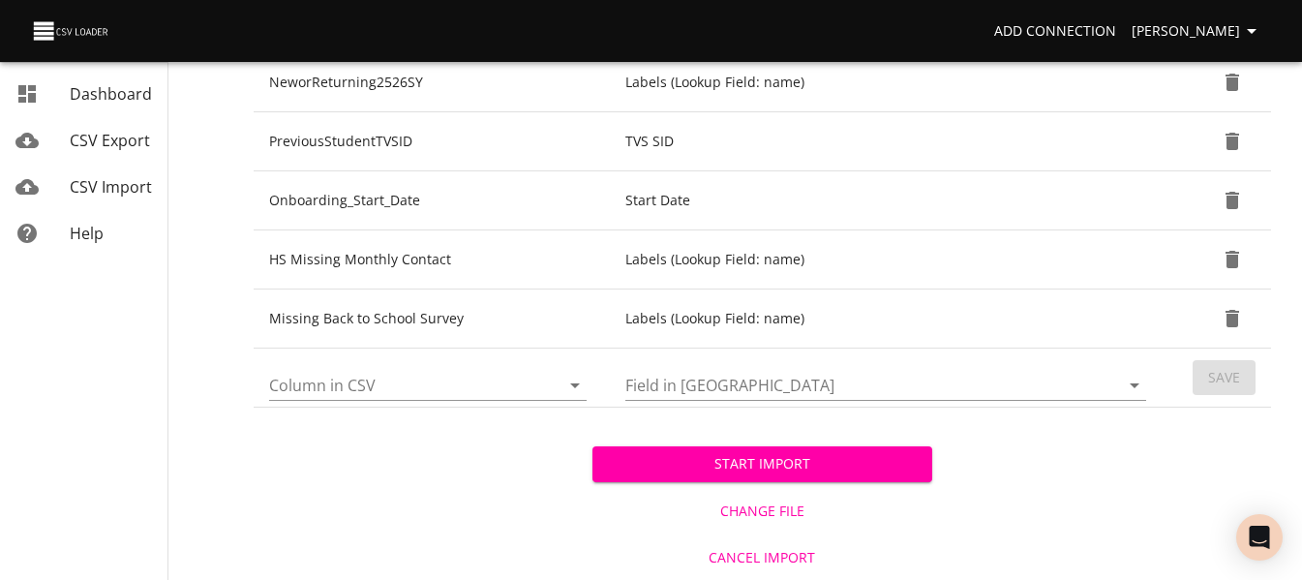
click at [575, 383] on icon "Open" at bounding box center [575, 385] width 23 height 23
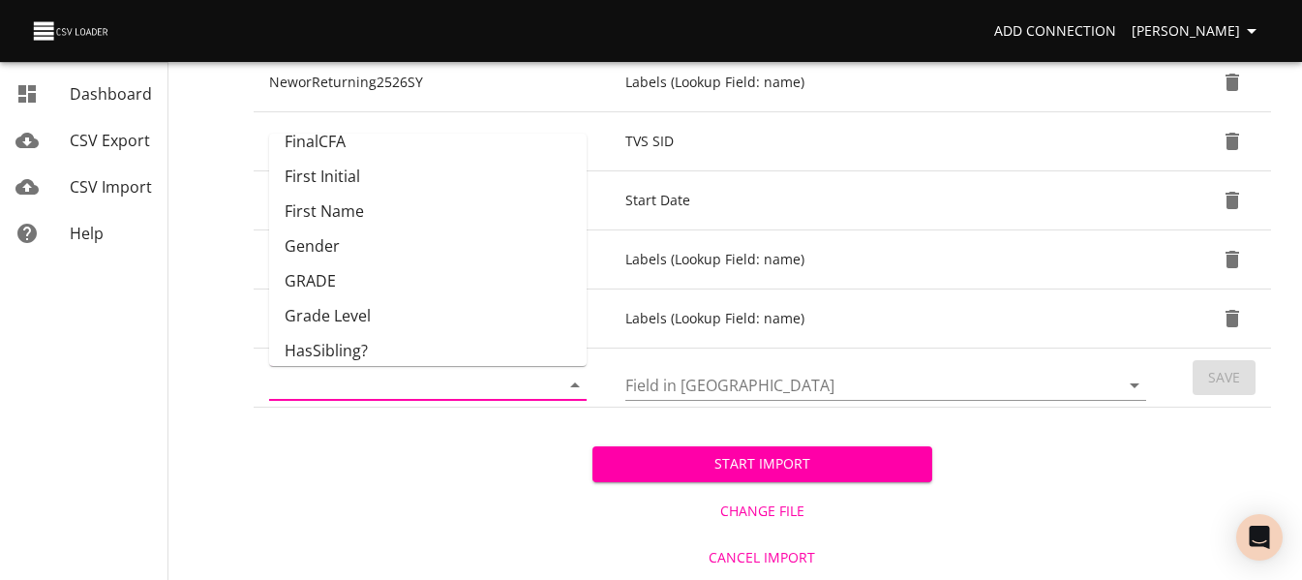
scroll to position [234, 0]
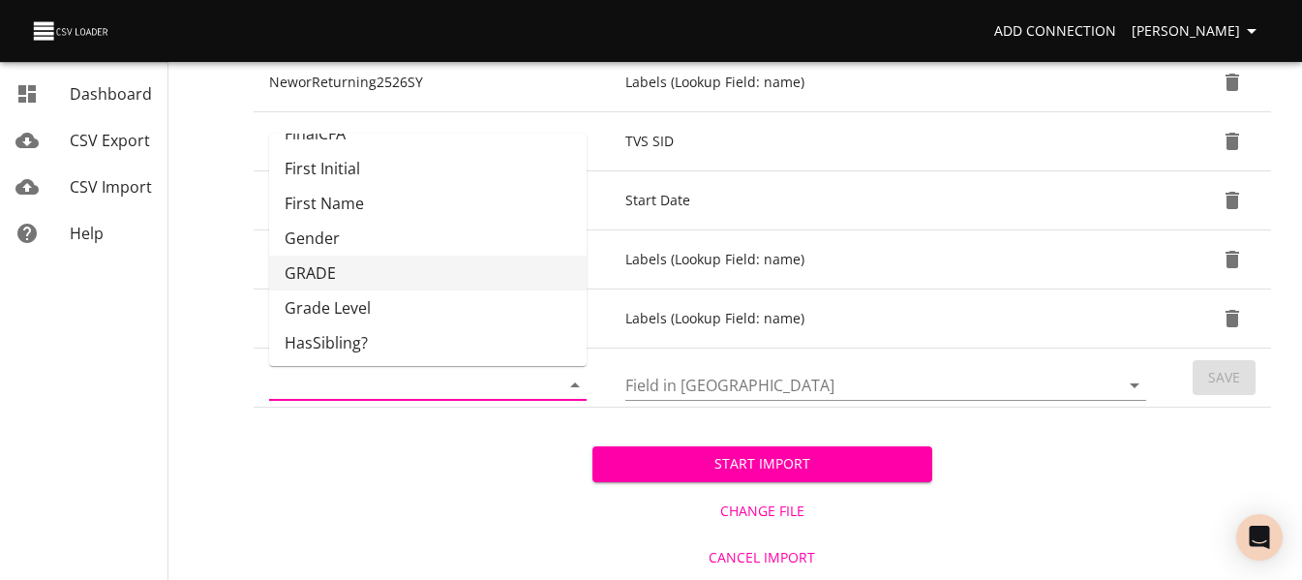
click at [502, 274] on li "GRADE" at bounding box center [428, 273] width 318 height 35
type input "GRADE"
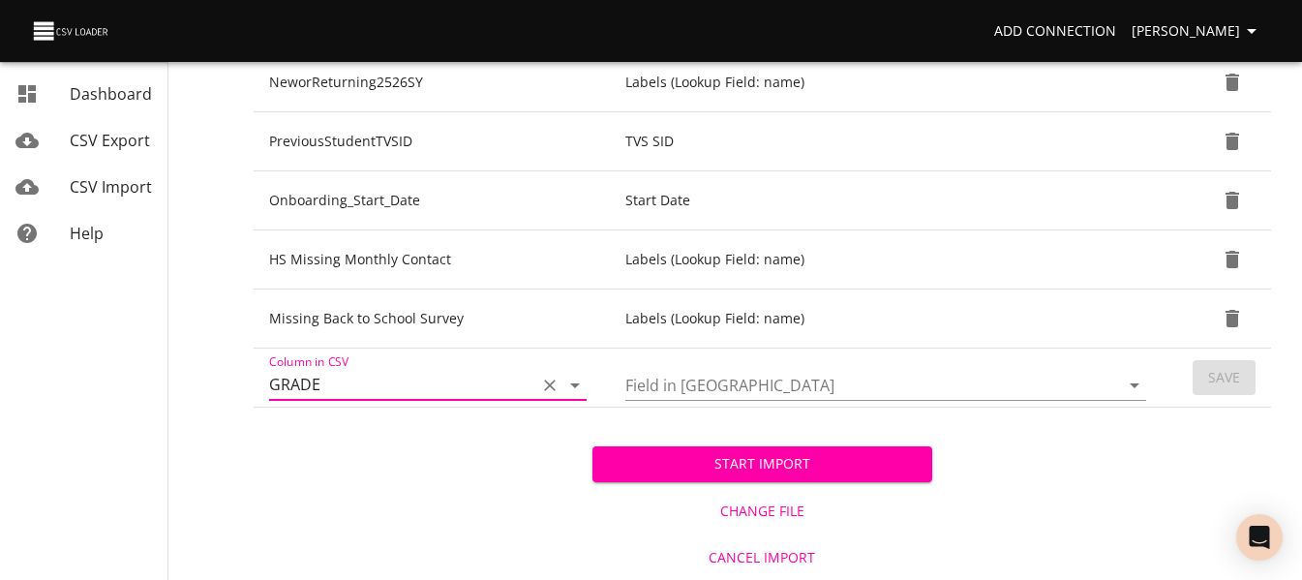
click at [755, 384] on input "Field in [GEOGRAPHIC_DATA]" at bounding box center [856, 385] width 461 height 30
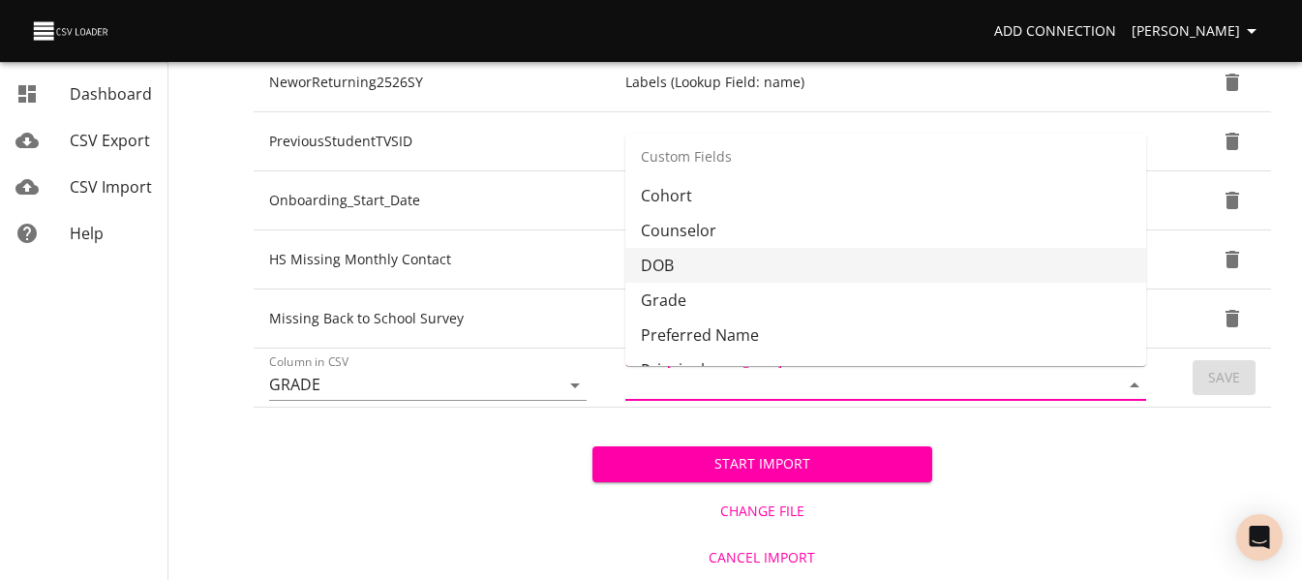
scroll to position [522, 0]
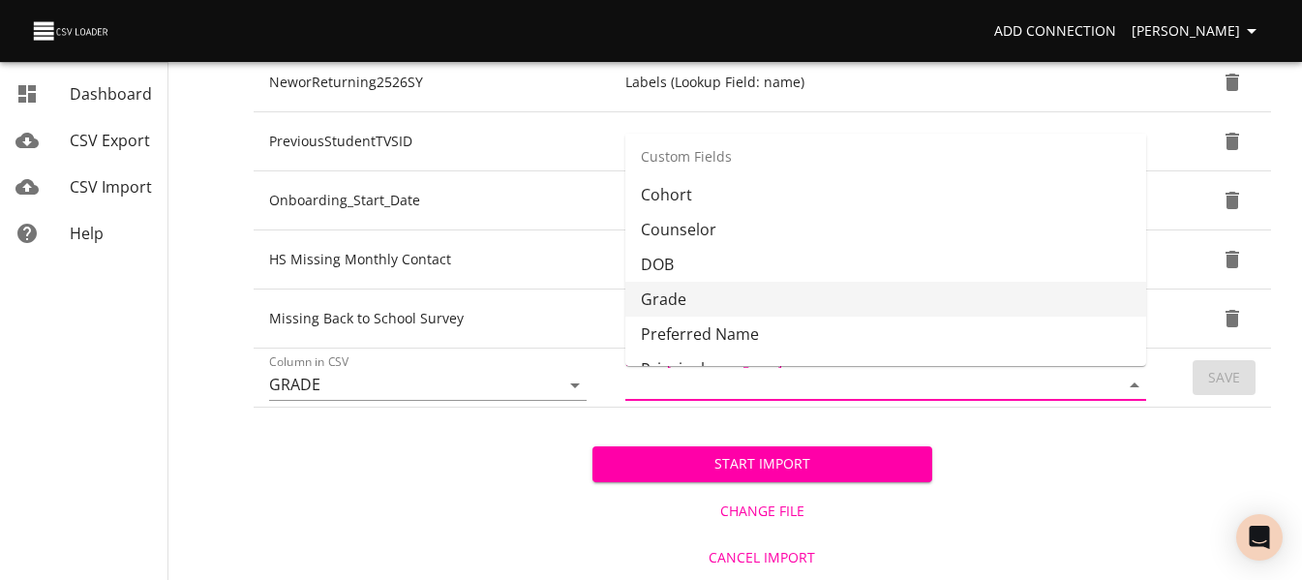
click at [766, 316] on li "Grade" at bounding box center [886, 299] width 521 height 35
type input "Grade"
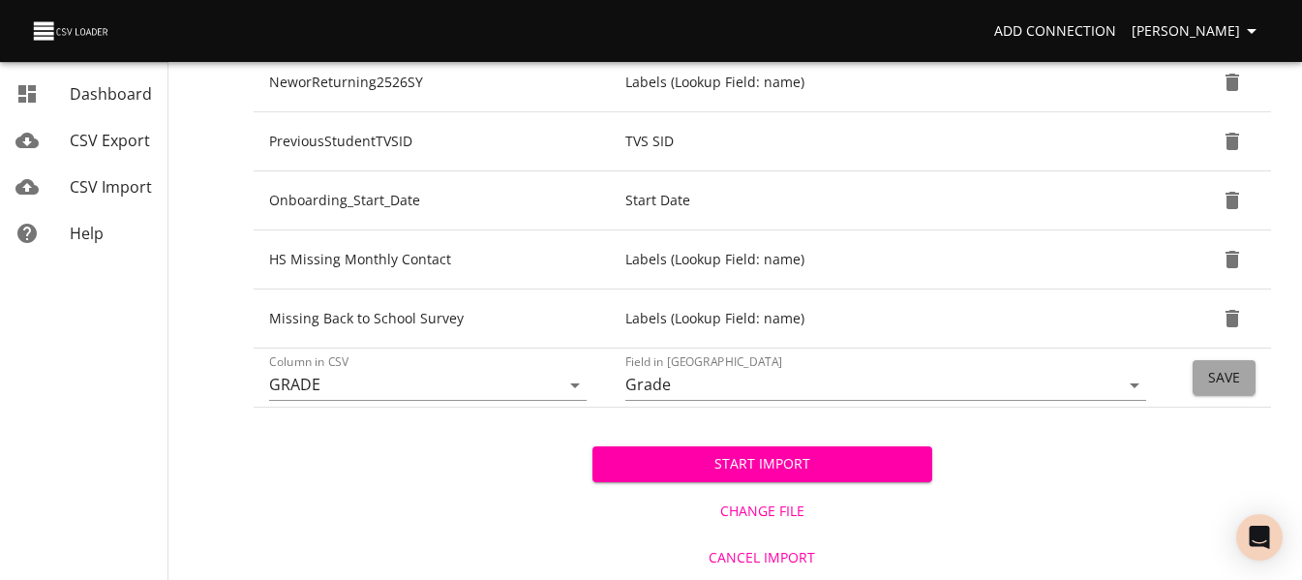
click at [1214, 379] on span "Save" at bounding box center [1224, 378] width 32 height 24
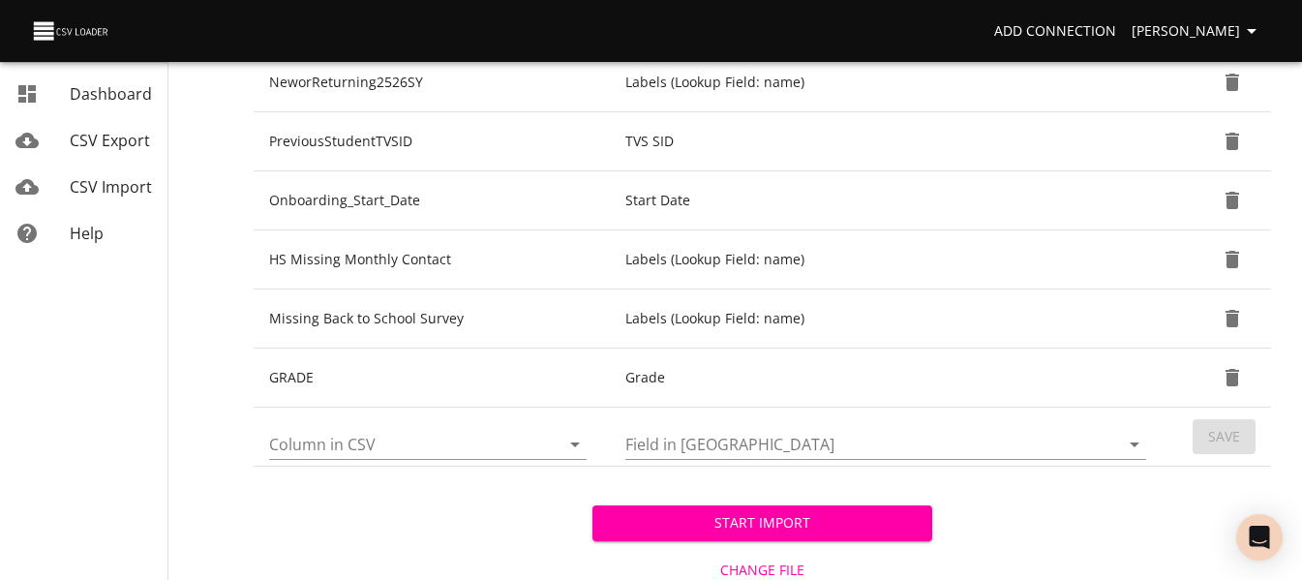
click at [645, 523] on span "Start Import" at bounding box center [762, 523] width 308 height 24
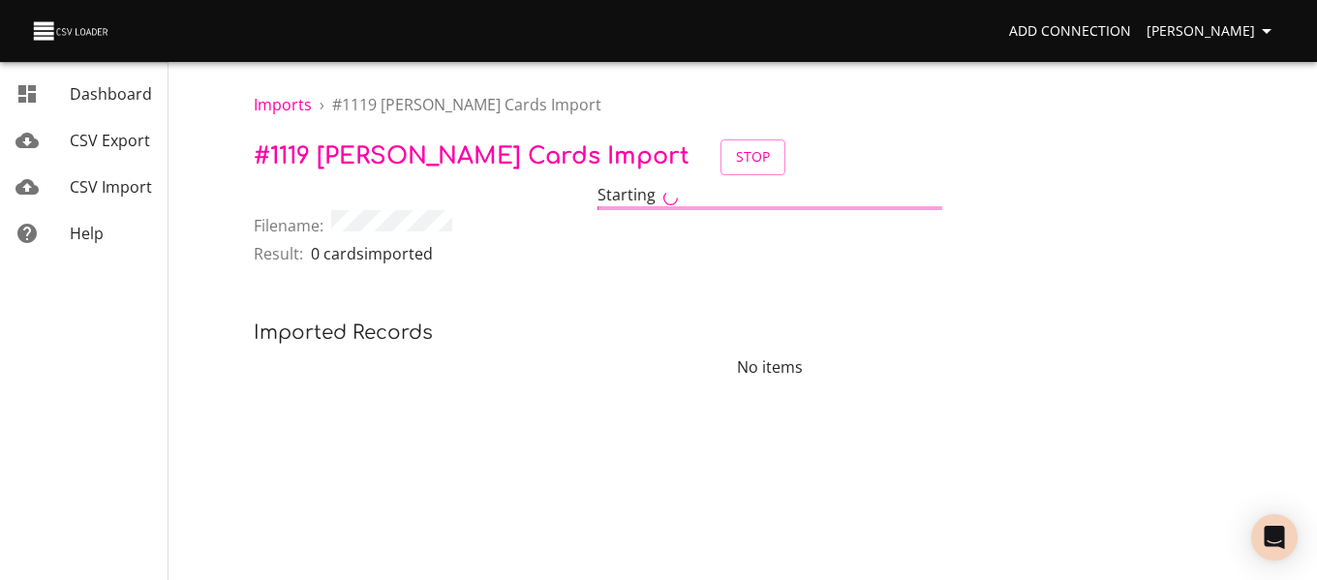
click at [98, 194] on span "CSV Import" at bounding box center [111, 186] width 82 height 21
